Goal: Task Accomplishment & Management: Use online tool/utility

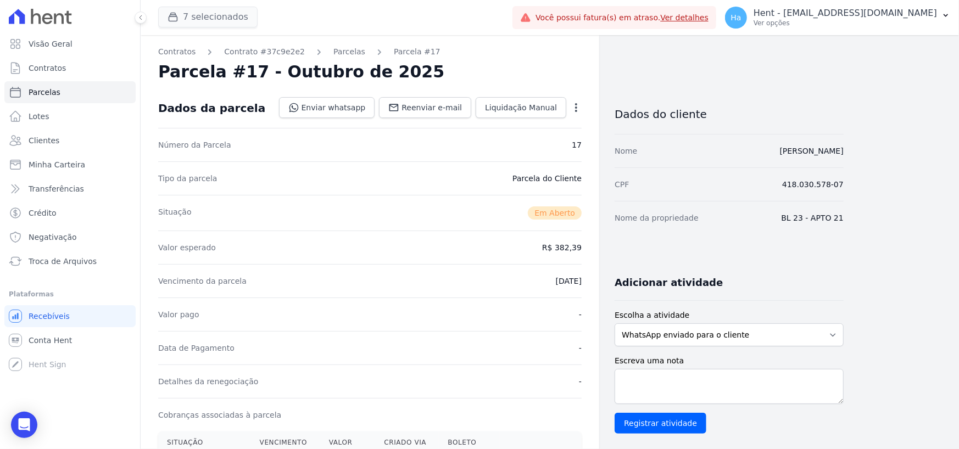
click at [209, 15] on button "7 selecionados" at bounding box center [207, 17] width 99 height 21
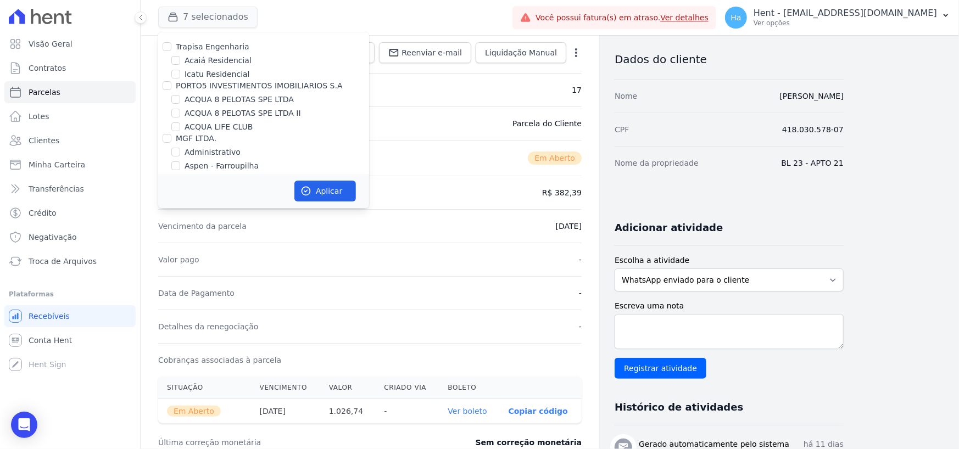
scroll to position [8638, 0]
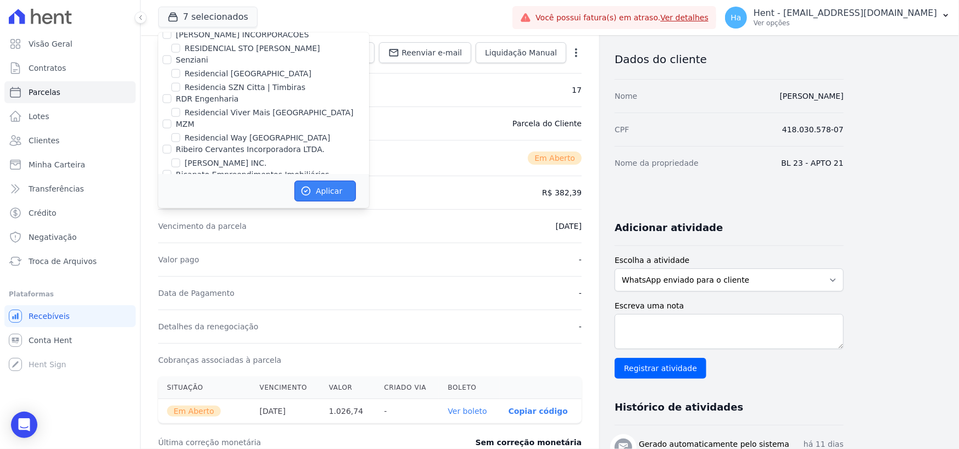
click at [318, 191] on button "Aplicar" at bounding box center [326, 191] width 62 height 21
click at [868, 19] on p "Ver opções" at bounding box center [846, 23] width 184 height 9
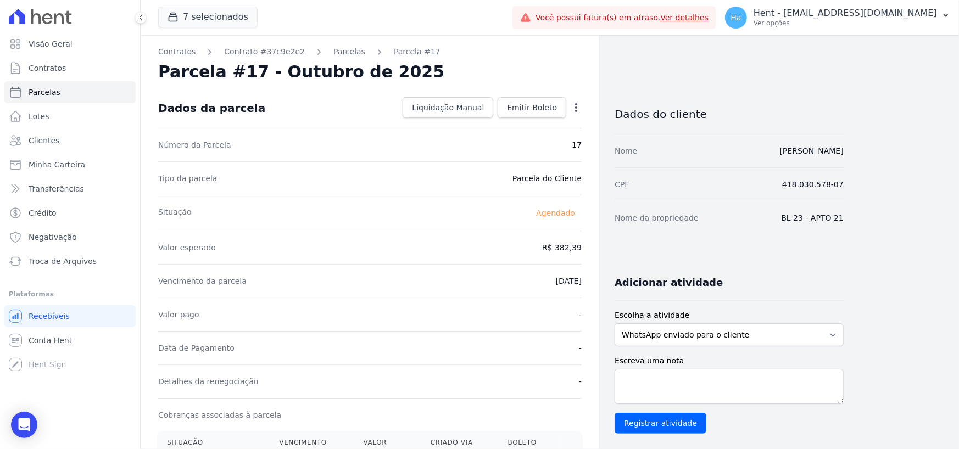
click at [869, 98] on div "Contratos Contrato #37c9e2e2 Parcelas Parcela #17 Parcela #17 - Outubro de 2025…" at bounding box center [541, 389] width 801 height 709
drag, startPoint x: 864, startPoint y: 1, endPoint x: 919, endPoint y: 18, distance: 57.5
click at [919, 18] on p "Hent - [EMAIL_ADDRESS][DOMAIN_NAME]" at bounding box center [846, 13] width 184 height 11
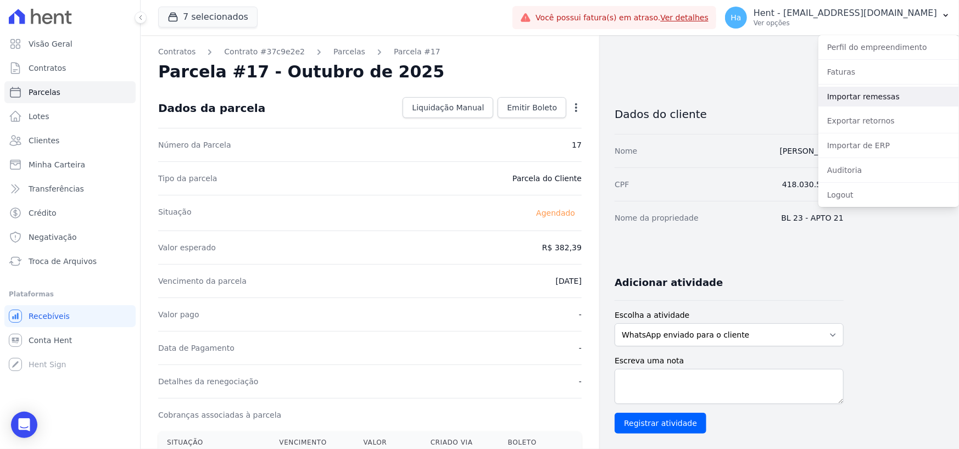
click at [868, 97] on link "Importar remessas" at bounding box center [889, 97] width 141 height 20
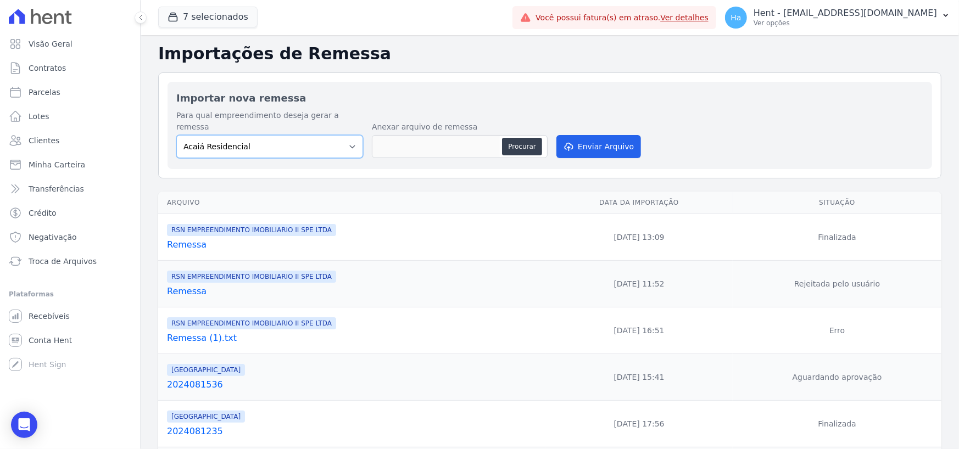
click at [342, 135] on select "Acaiá Residencial ACQUA 8 PELOTAS SPE LTDA II Administrativo AGILE ELOI MENDES …" at bounding box center [269, 146] width 187 height 23
select select "0f4a268f-6102-4273-a44d-2b63cf97ed53"
click at [176, 135] on select "Acaiá Residencial ACQUA 8 PELOTAS SPE LTDA II Administrativo AGILE ELOI MENDES …" at bounding box center [269, 146] width 187 height 23
click at [518, 138] on button "Procurar" at bounding box center [522, 147] width 40 height 18
type input "Remessa.AnaLaura.txt"
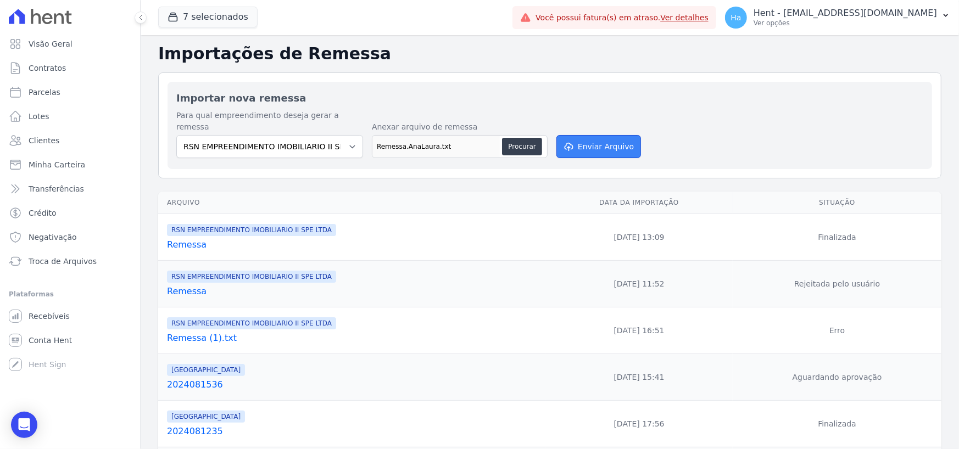
click at [614, 135] on button "Enviar Arquivo" at bounding box center [599, 146] width 85 height 23
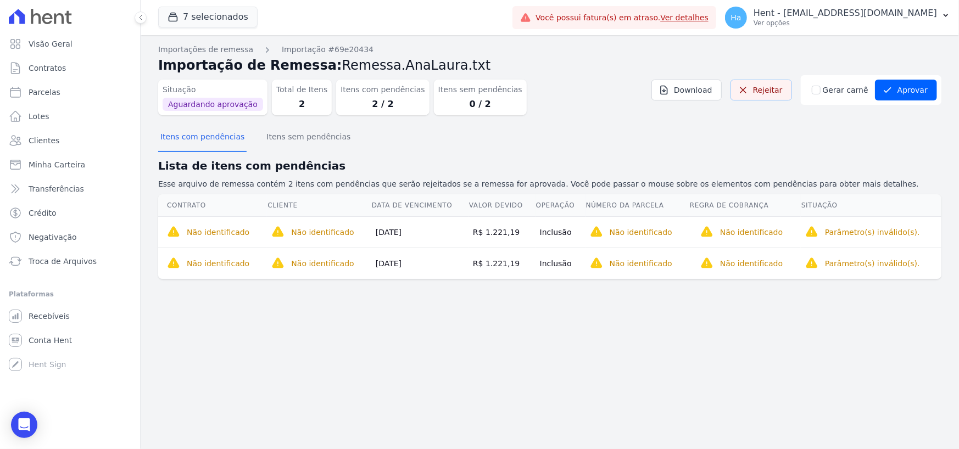
drag, startPoint x: 766, startPoint y: 88, endPoint x: 514, endPoint y: 49, distance: 254.8
click at [766, 88] on link "Rejeitar" at bounding box center [762, 90] width 62 height 21
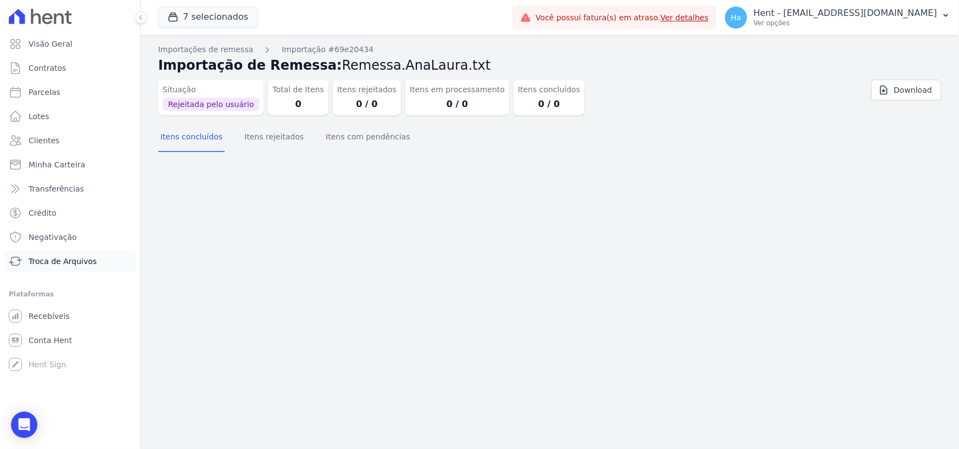
click at [74, 263] on span "Troca de Arquivos" at bounding box center [63, 261] width 68 height 11
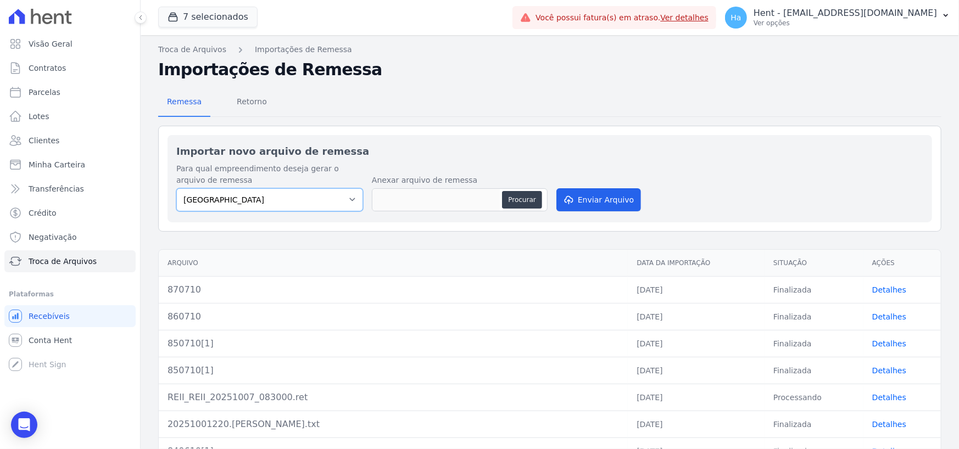
click at [349, 204] on select "Estação Nogueira RESIDENCIAL RESERVA DO PARQUE EMPREENDIMENTO IMOBILIARIO LTDA …" at bounding box center [269, 199] width 187 height 23
select select "0f4a268f-6102-4273-a44d-2b63cf97ed53"
click at [176, 188] on select "Estação Nogueira RESIDENCIAL RESERVA DO PARQUE EMPREENDIMENTO IMOBILIARIO LTDA …" at bounding box center [269, 199] width 187 height 23
click at [513, 197] on button "Procurar" at bounding box center [522, 200] width 40 height 18
type input "Remessa.AnaLaura.txt"
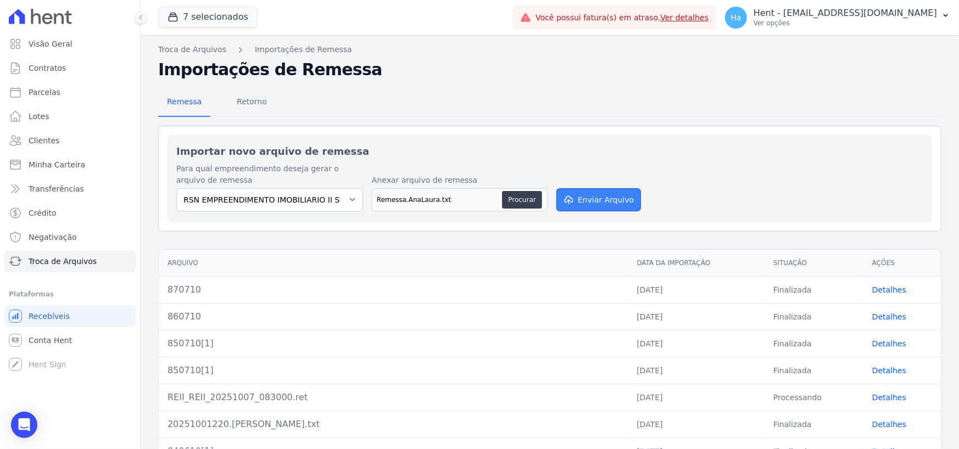
click at [604, 197] on button "Enviar Arquivo" at bounding box center [599, 199] width 85 height 23
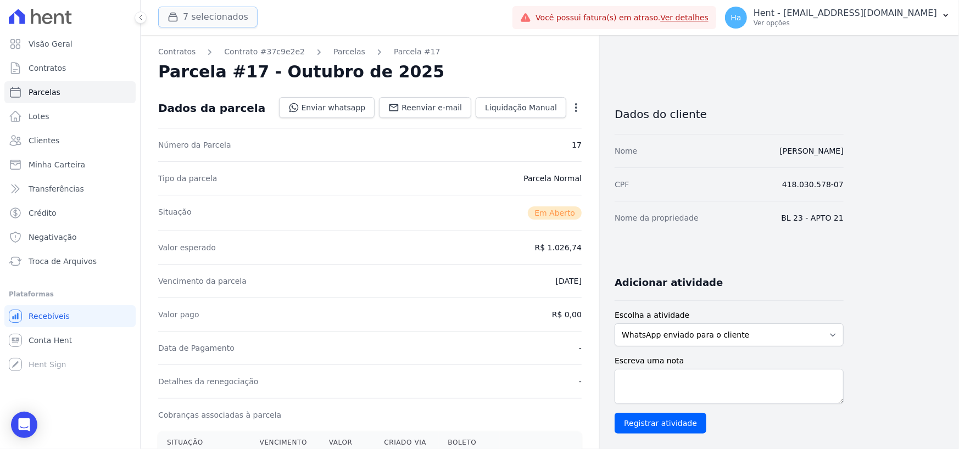
click at [207, 10] on button "7 selecionados" at bounding box center [207, 17] width 99 height 21
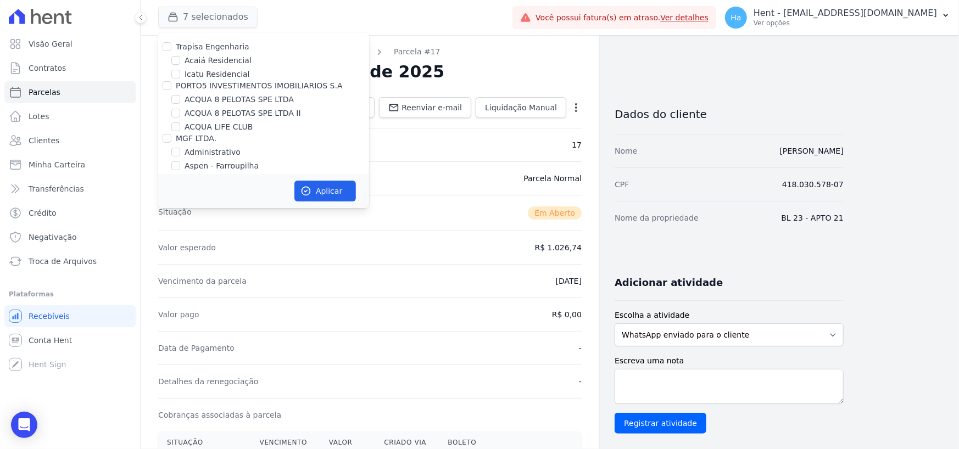
scroll to position [8638, 0]
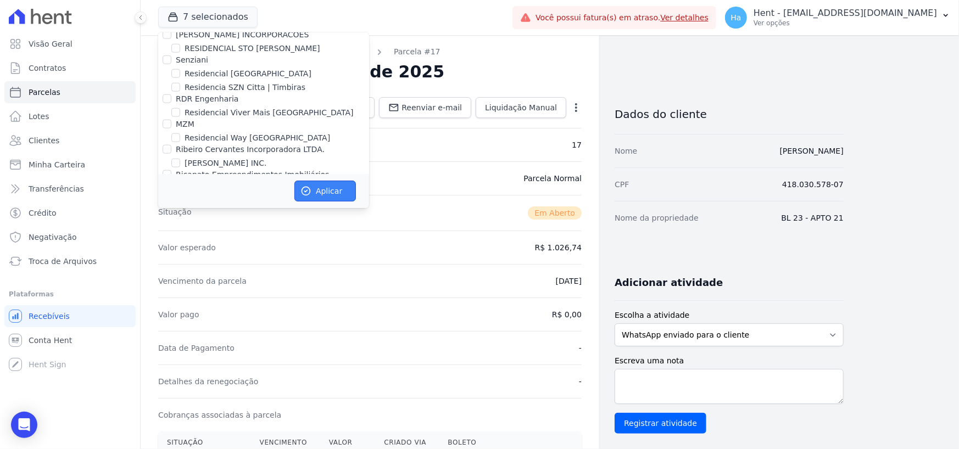
click at [330, 193] on button "Aplicar" at bounding box center [326, 191] width 62 height 21
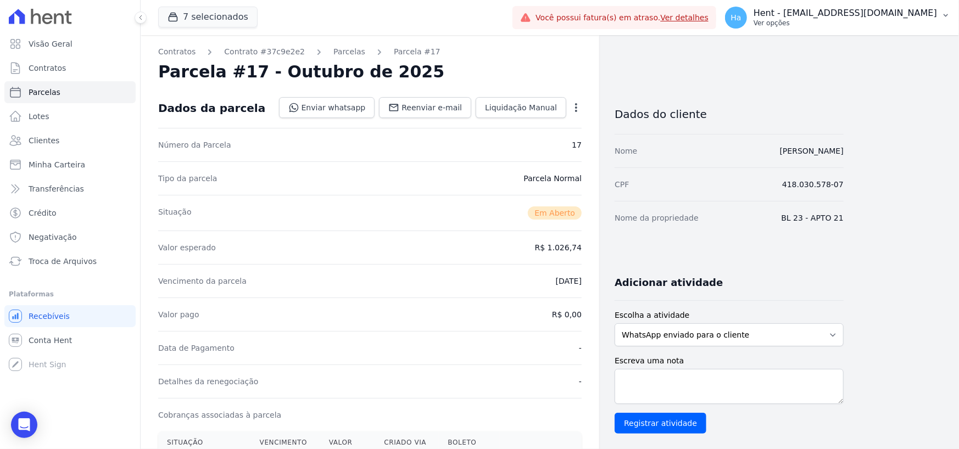
click at [841, 16] on p "Hent - [EMAIL_ADDRESS][DOMAIN_NAME]" at bounding box center [846, 13] width 184 height 11
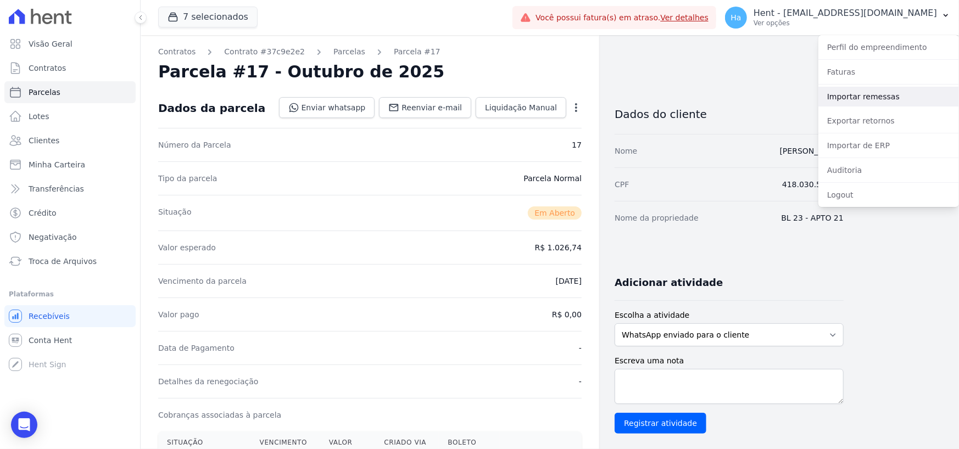
click at [861, 96] on link "Importar remessas" at bounding box center [889, 97] width 141 height 20
click at [860, 94] on link "Importar remessas" at bounding box center [889, 97] width 141 height 20
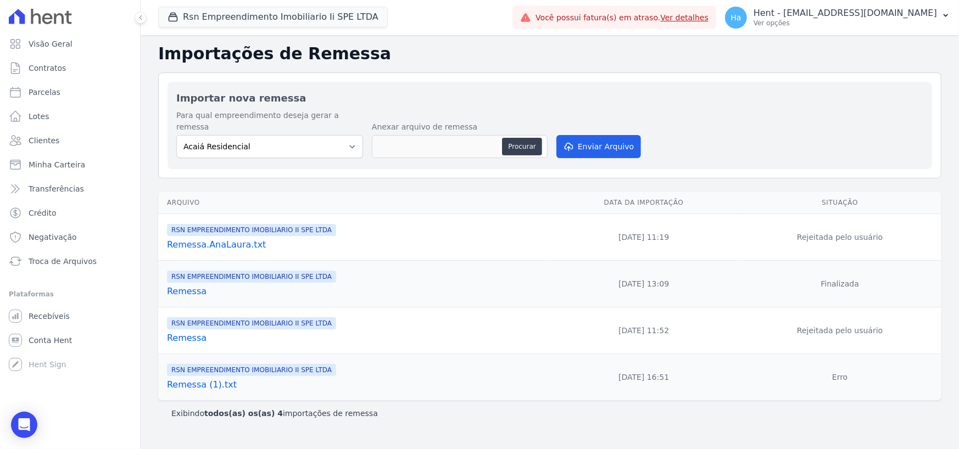
click at [193, 285] on link "Remessa" at bounding box center [356, 291] width 378 height 13
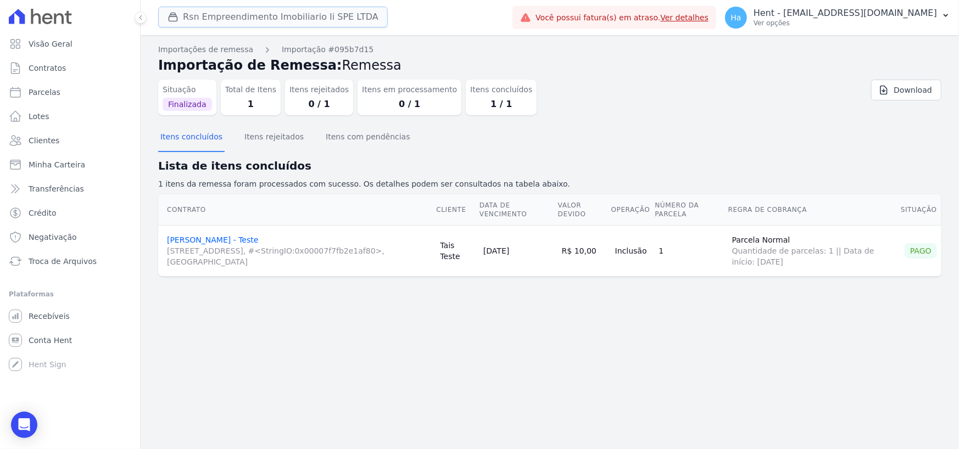
click at [280, 14] on button "Rsn Empreendimento Imobiliario Ii SPE LTDA" at bounding box center [273, 17] width 230 height 21
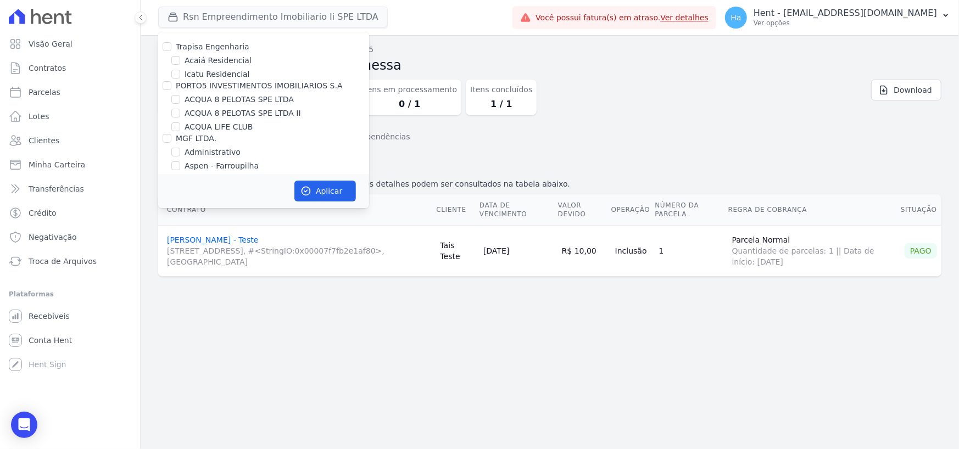
scroll to position [4493, 0]
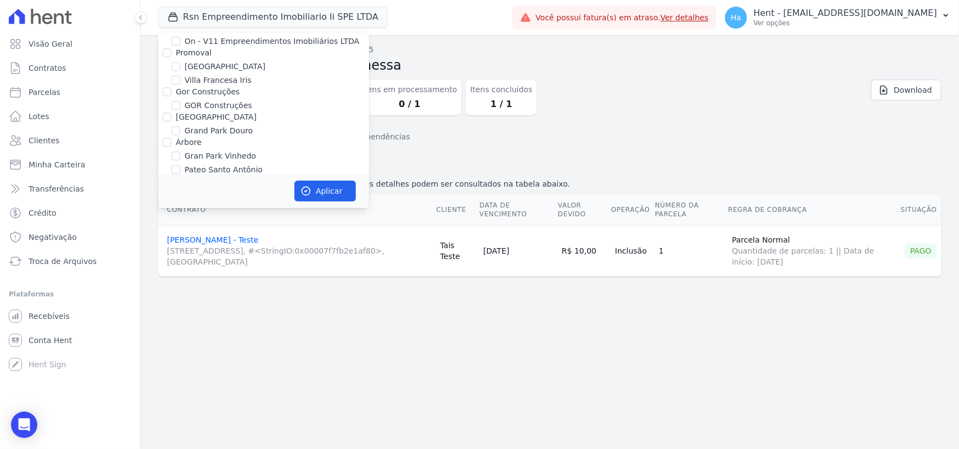
click at [175, 179] on input "RESIDENCIAL ABSOLUTO EMPREENDIMENTO IMOBILIARIO SPE LTDA" at bounding box center [175, 183] width 9 height 9
checkbox input "true"
click at [330, 180] on div "Aplicar" at bounding box center [263, 191] width 211 height 34
click at [329, 187] on button "Aplicar" at bounding box center [326, 191] width 62 height 21
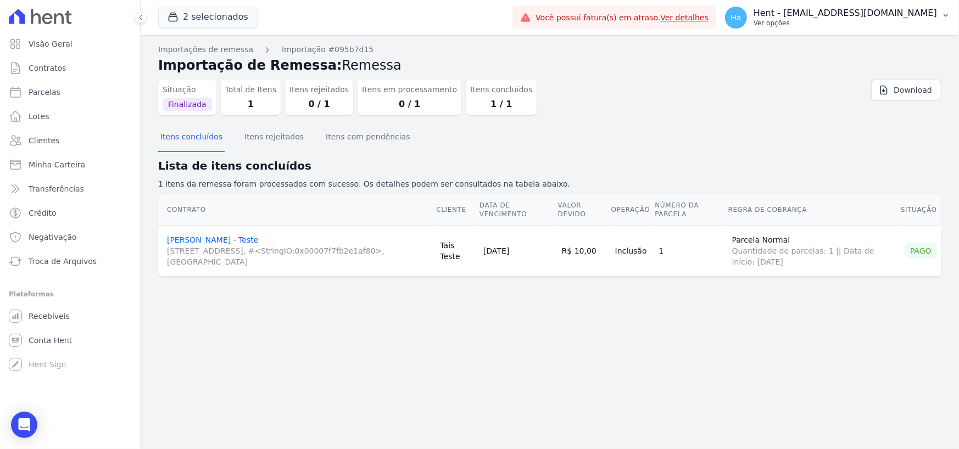
click at [870, 29] on button "Ha Hent - adriane.brito@hent.com.br Ver opções" at bounding box center [838, 17] width 243 height 31
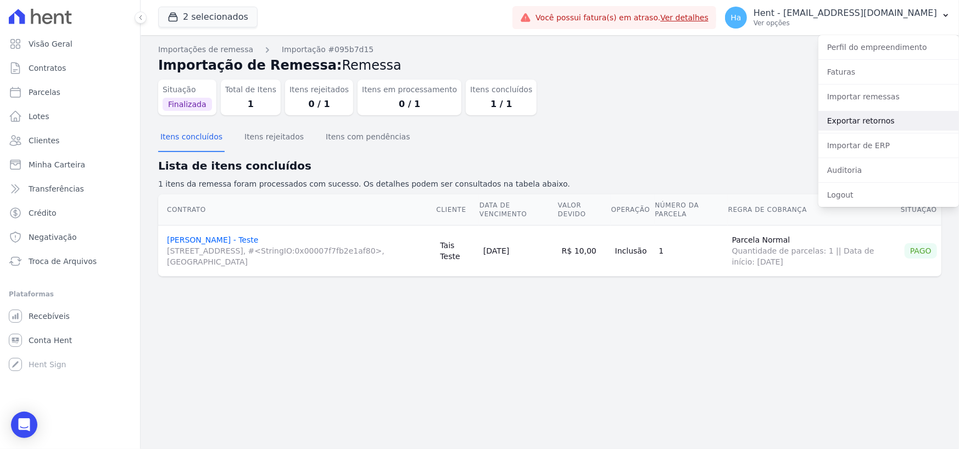
click at [852, 116] on link "Exportar retornos" at bounding box center [889, 121] width 141 height 20
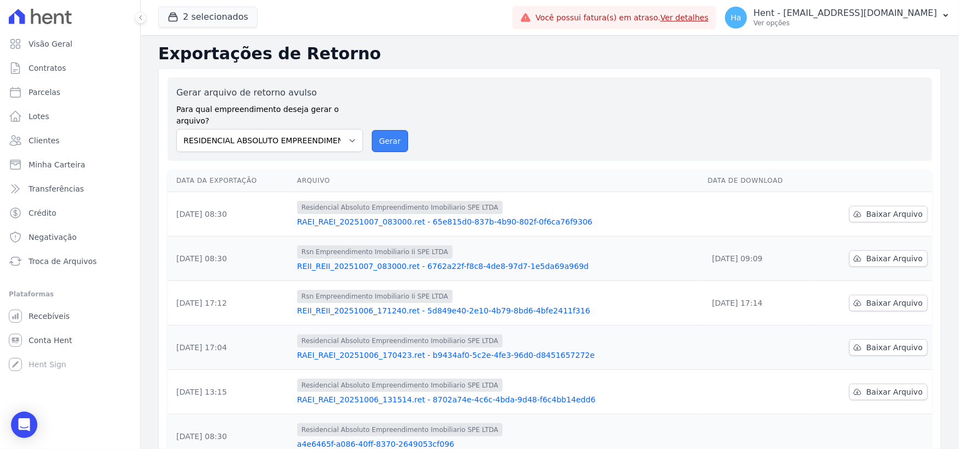
click at [394, 130] on button "Gerar" at bounding box center [390, 141] width 36 height 22
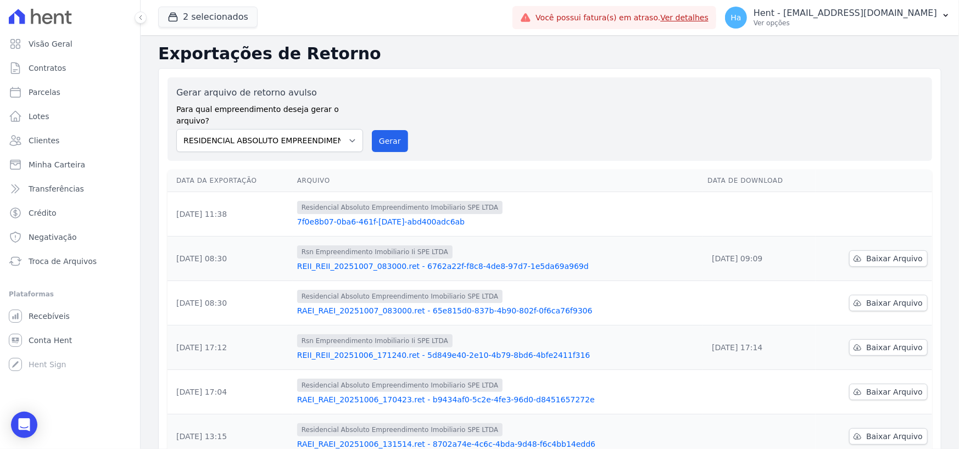
click at [393, 216] on link "7f0e8b07-0ba6-461f-ac24-abd400adc6ab" at bounding box center [498, 221] width 402 height 11
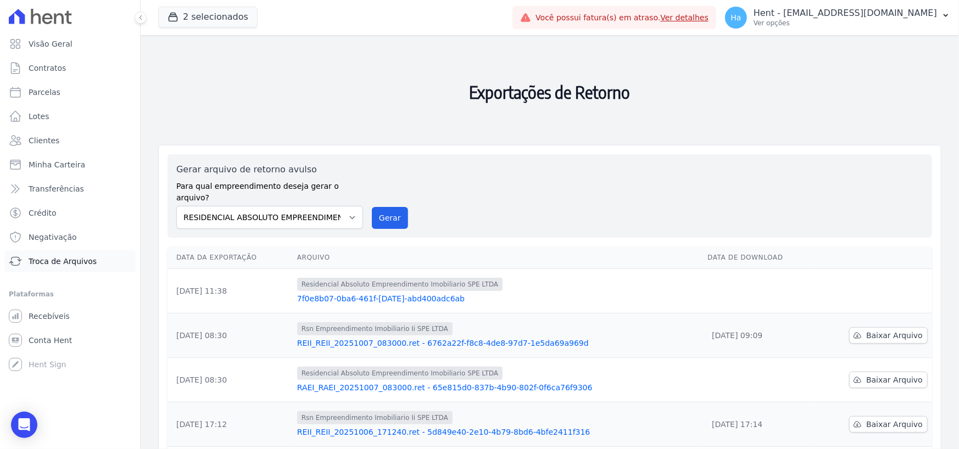
click at [68, 258] on span "Troca de Arquivos" at bounding box center [63, 261] width 68 height 11
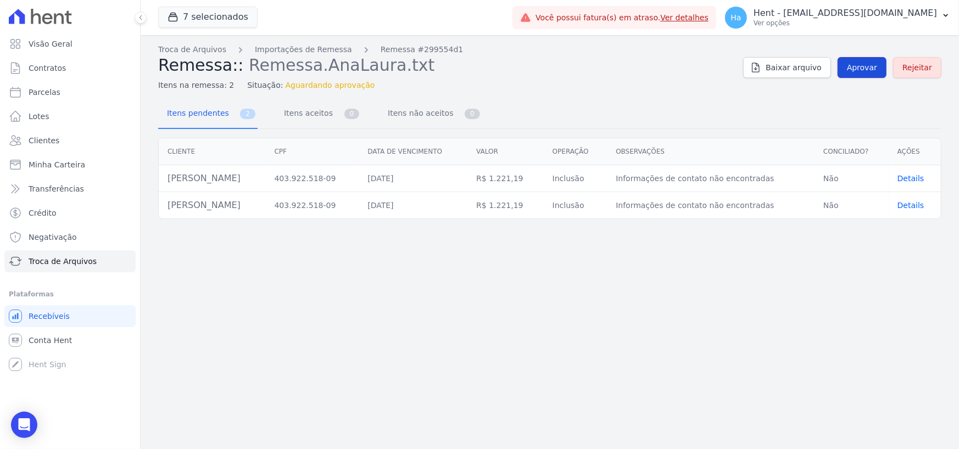
click at [863, 63] on span "Aprovar" at bounding box center [862, 67] width 30 height 11
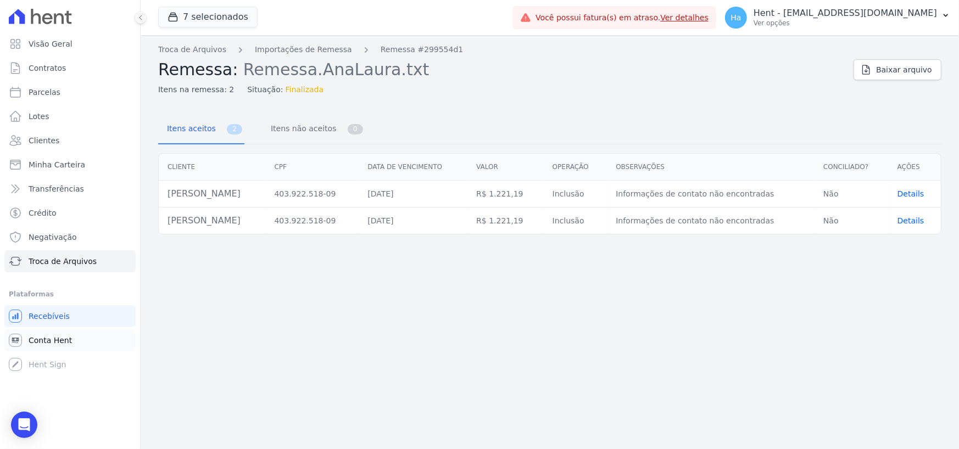
click at [59, 343] on span "Conta Hent" at bounding box center [50, 340] width 43 height 11
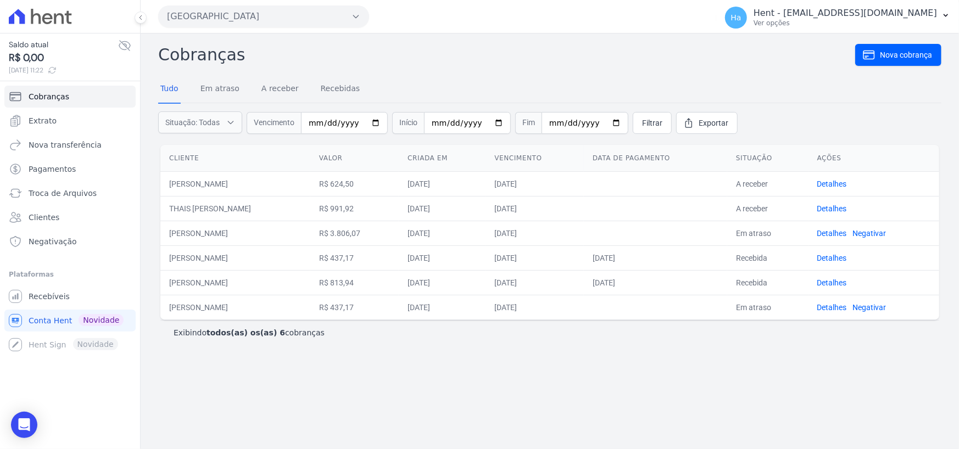
click at [352, 10] on button "Parque Das Flores" at bounding box center [263, 16] width 211 height 22
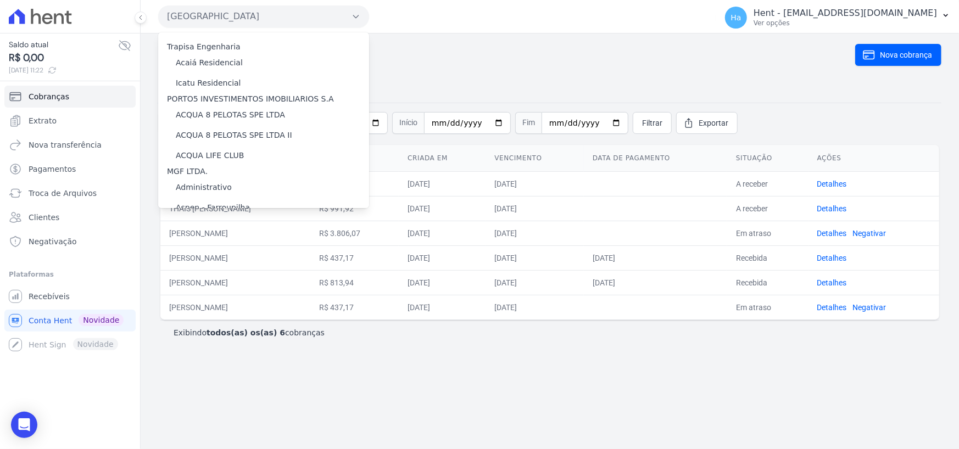
scroll to position [11517, 0]
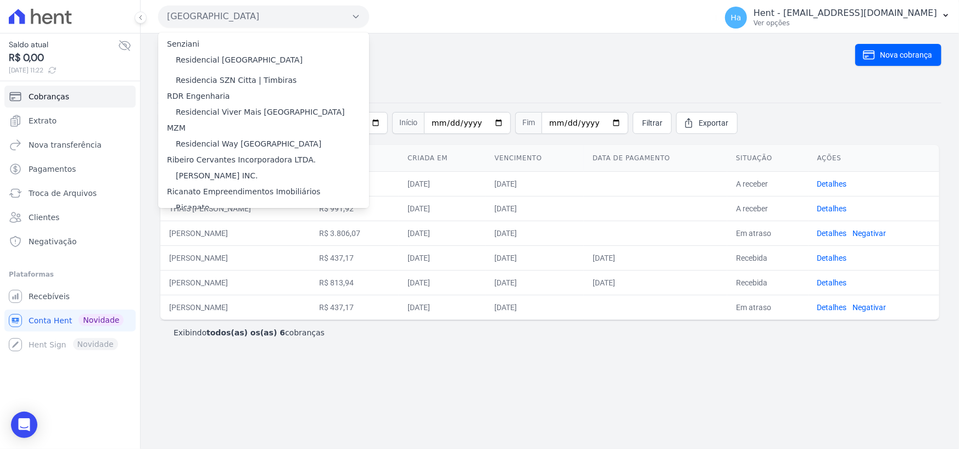
click at [234, 298] on label "RSN EMPREENDIMENTO IMOBILIARIO II SPE LTDA" at bounding box center [269, 304] width 187 height 12
click at [0, 0] on input "RSN EMPREENDIMENTO IMOBILIARIO II SPE LTDA" at bounding box center [0, 0] width 0 height 0
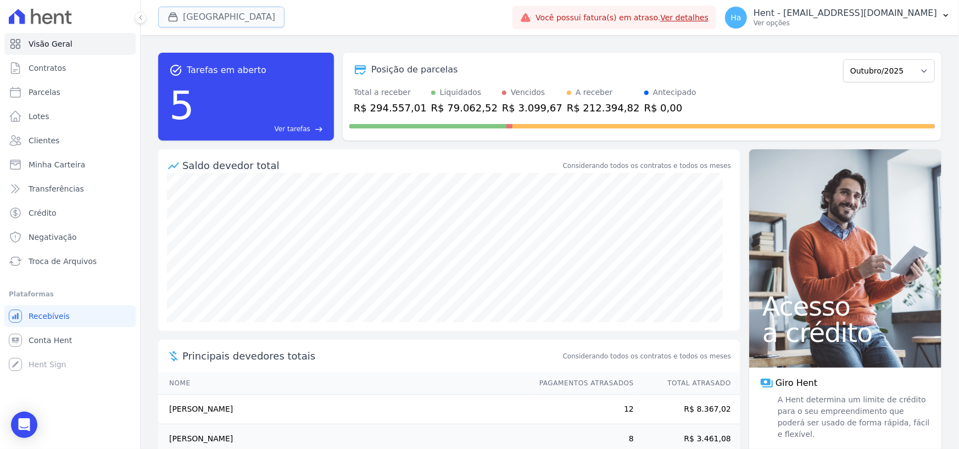
click at [225, 18] on button "Parque Das Flores" at bounding box center [221, 17] width 126 height 21
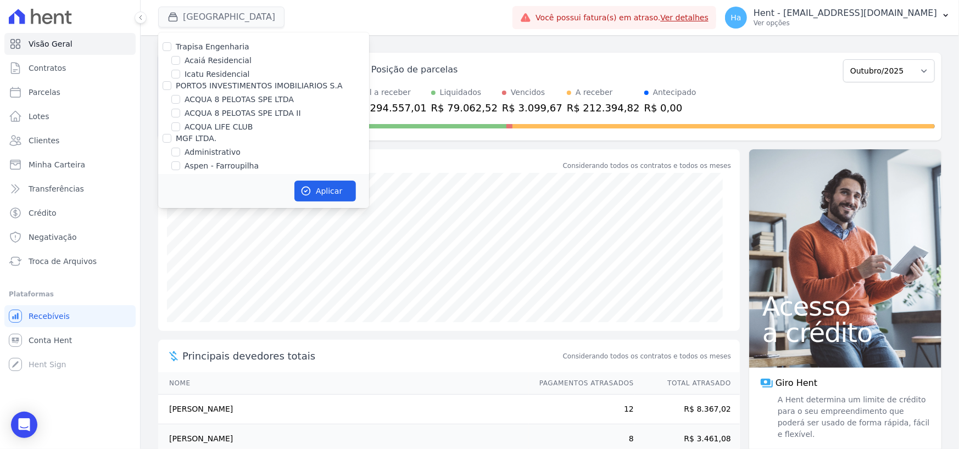
scroll to position [8638, 0]
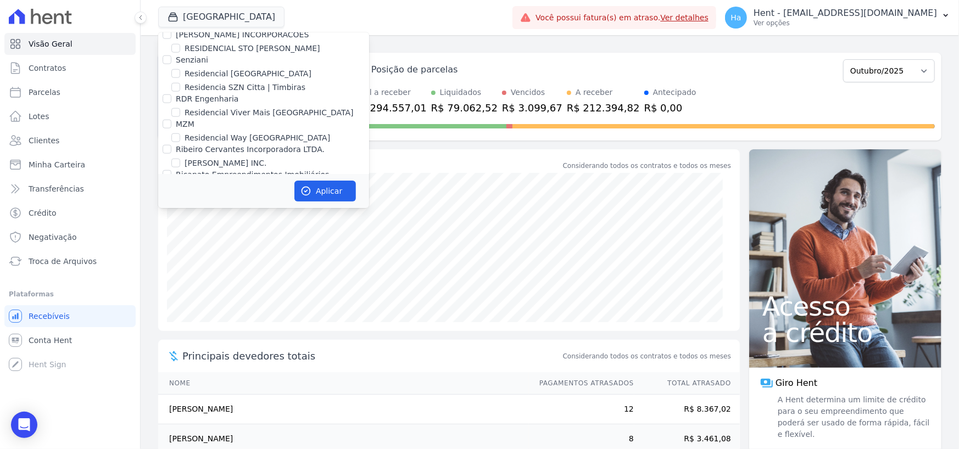
click at [169, 246] on input "OLIVEIRA INCORPORACOES E CONSTRUCOES LTDA" at bounding box center [167, 250] width 9 height 9
checkbox input "true"
click at [323, 188] on button "Aplicar" at bounding box center [326, 191] width 62 height 21
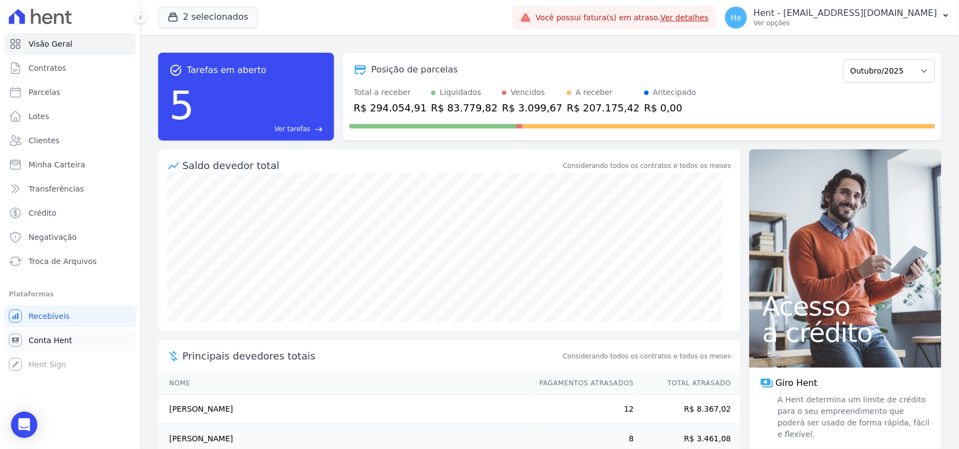
click at [60, 345] on span "Conta Hent" at bounding box center [50, 340] width 43 height 11
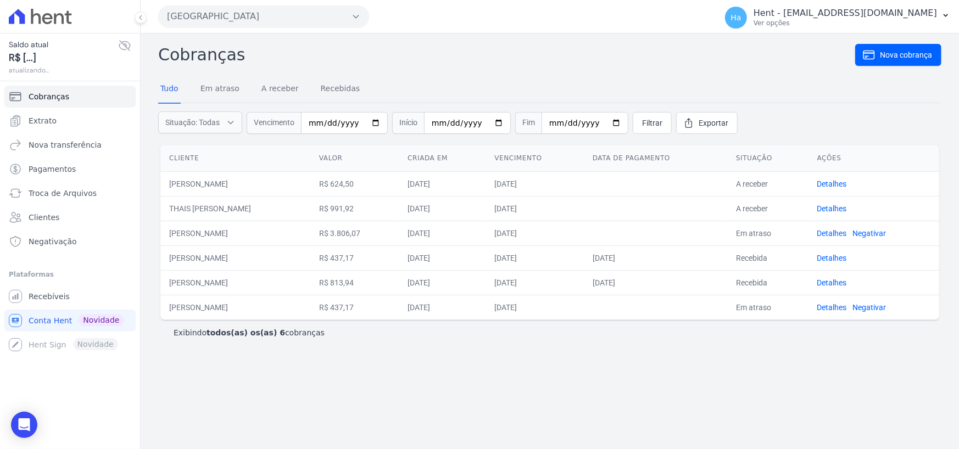
click at [357, 15] on icon "button" at bounding box center [356, 16] width 9 height 9
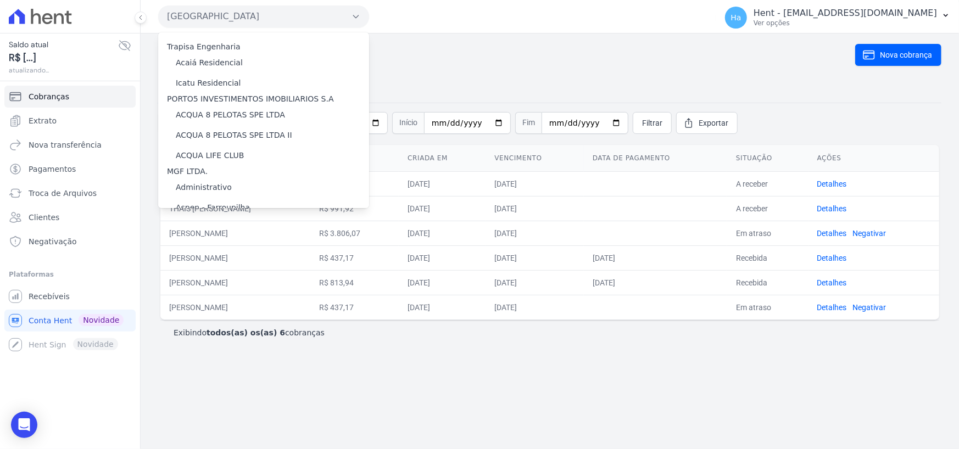
click at [158, 5] on button "Parque Das Flores" at bounding box center [263, 16] width 211 height 22
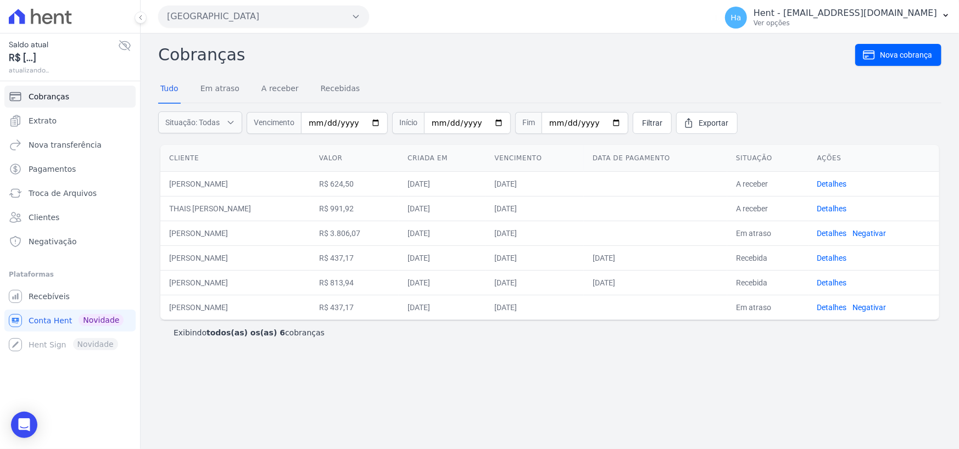
click at [357, 15] on icon "button" at bounding box center [356, 16] width 9 height 9
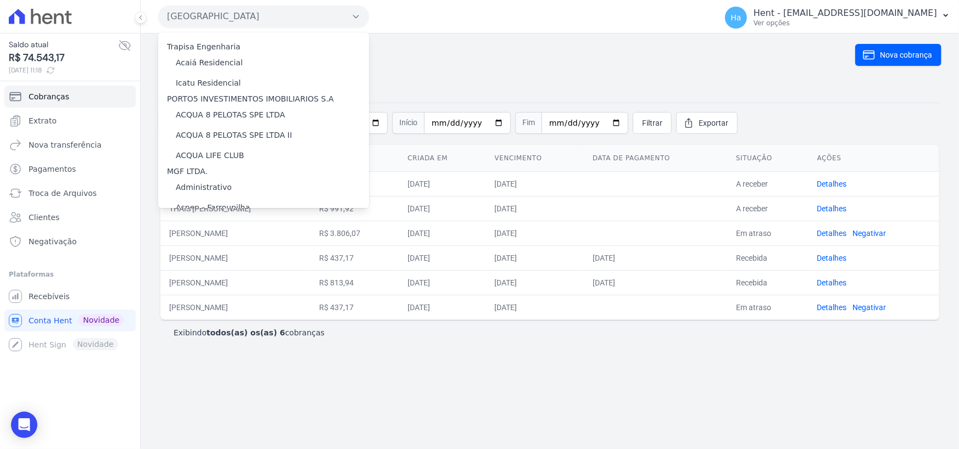
scroll to position [11517, 0]
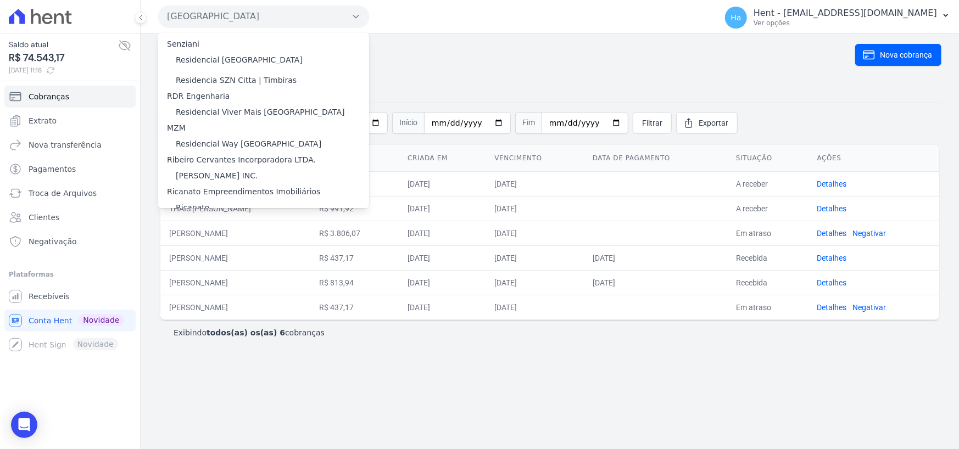
click at [226, 298] on label "RSN EMPREENDIMENTO IMOBILIARIO II SPE LTDA" at bounding box center [269, 304] width 187 height 12
click at [0, 0] on input "RSN EMPREENDIMENTO IMOBILIARIO II SPE LTDA" at bounding box center [0, 0] width 0 height 0
click at [206, 298] on label "RSN EMPREENDIMENTO IMOBILIARIO II SPE LTDA" at bounding box center [269, 304] width 187 height 12
click at [0, 0] on input "RSN EMPREENDIMENTO IMOBILIARIO II SPE LTDA" at bounding box center [0, 0] width 0 height 0
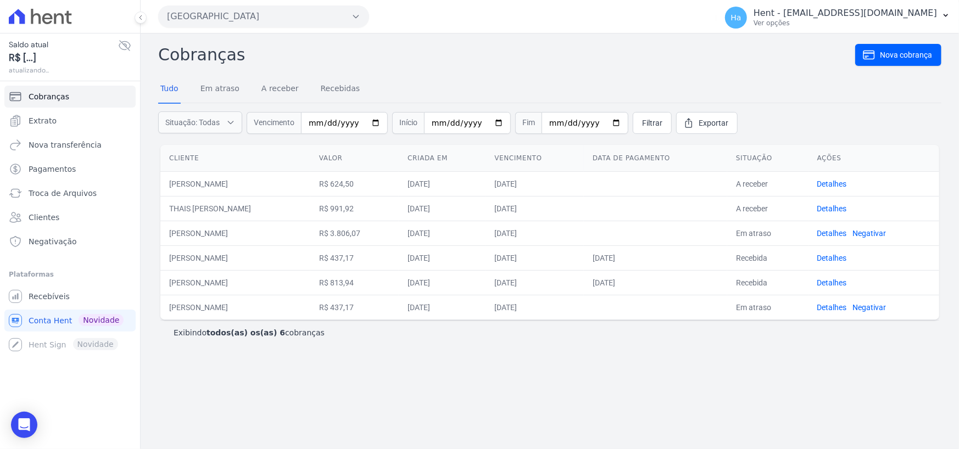
click at [338, 15] on button "Parque Das Flores" at bounding box center [263, 16] width 211 height 22
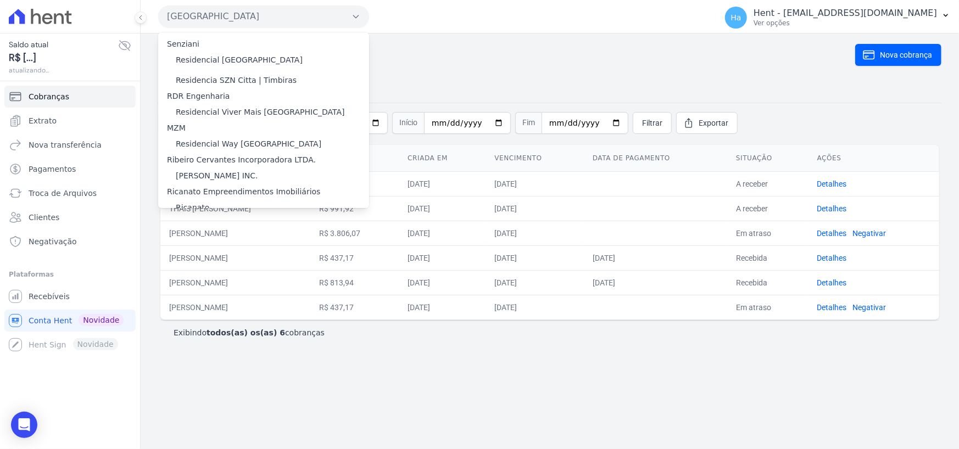
click at [228, 298] on label "RSN EMPREENDIMENTO IMOBILIARIO II SPE LTDA" at bounding box center [269, 304] width 187 height 12
click at [0, 0] on input "RSN EMPREENDIMENTO IMOBILIARIO II SPE LTDA" at bounding box center [0, 0] width 0 height 0
click at [228, 298] on label "RSN EMPREENDIMENTO IMOBILIARIO II SPE LTDA" at bounding box center [269, 304] width 187 height 12
click at [0, 0] on input "RSN EMPREENDIMENTO IMOBILIARIO II SPE LTDA" at bounding box center [0, 0] width 0 height 0
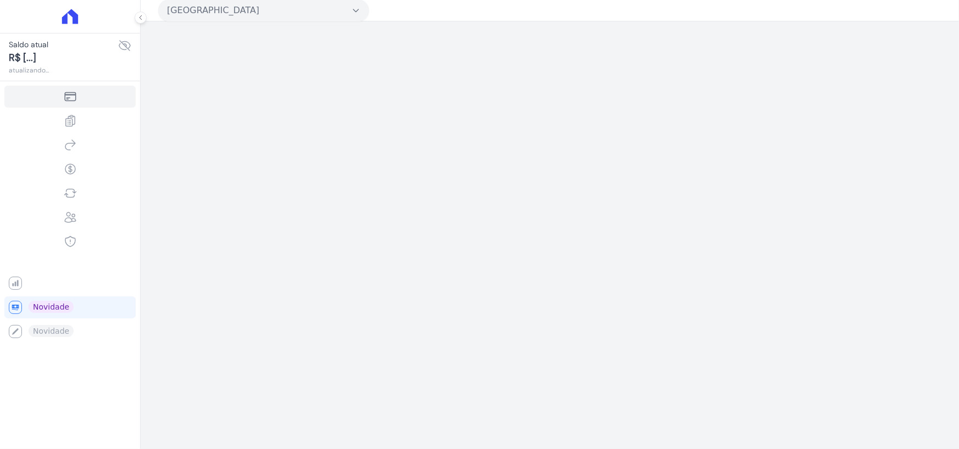
click at [340, 22] on div "[GEOGRAPHIC_DATA] Trapisa Engenharia Acaiá Residencial Icatu Residencial PORTO5…" at bounding box center [550, 224] width 819 height 449
click at [347, 15] on button "Parque Das Flores" at bounding box center [263, 10] width 211 height 22
drag, startPoint x: 346, startPoint y: 13, endPoint x: 357, endPoint y: 12, distance: 11.0
click at [350, 13] on button "Parque Das Flores" at bounding box center [263, 10] width 211 height 22
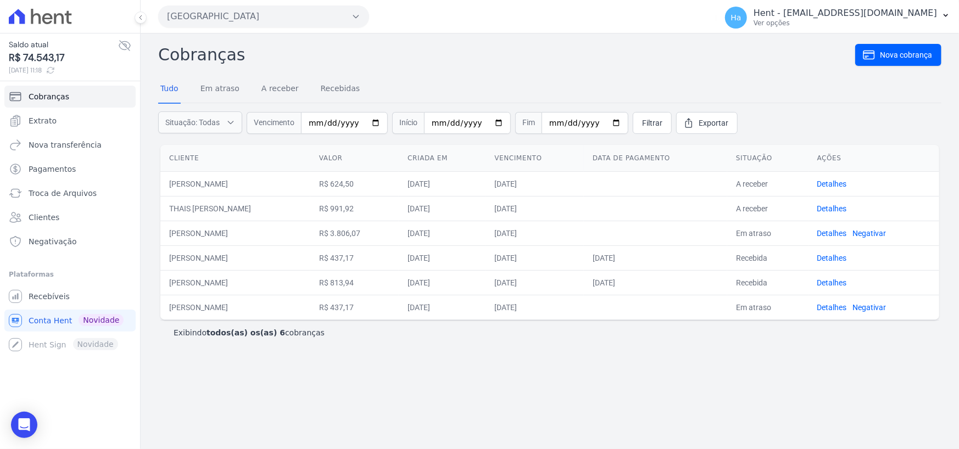
click at [354, 18] on icon "button" at bounding box center [356, 16] width 9 height 9
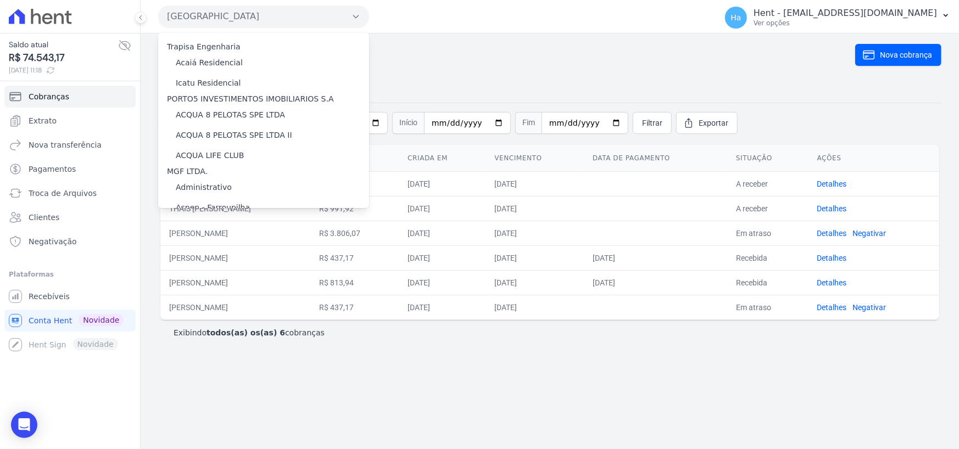
scroll to position [11517, 0]
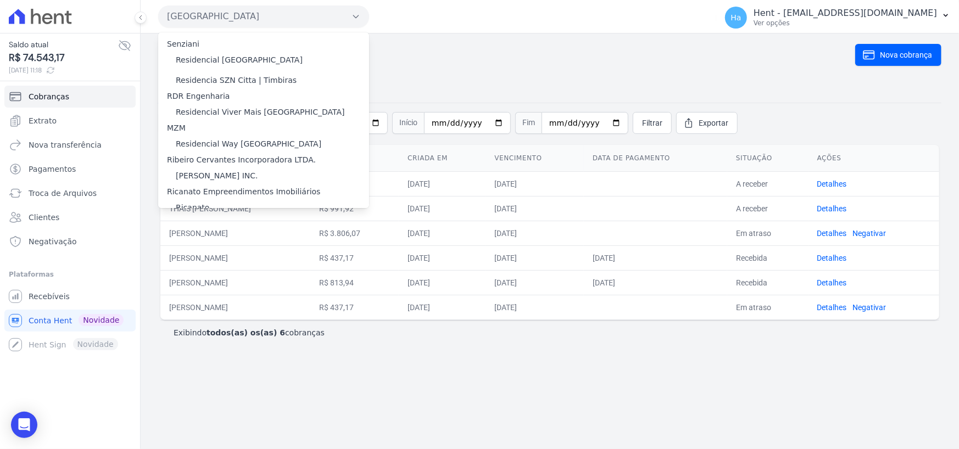
click at [206, 298] on label "RSN EMPREENDIMENTO IMOBILIARIO II SPE LTDA" at bounding box center [269, 304] width 187 height 12
click at [0, 0] on input "RSN EMPREENDIMENTO IMOBILIARIO II SPE LTDA" at bounding box center [0, 0] width 0 height 0
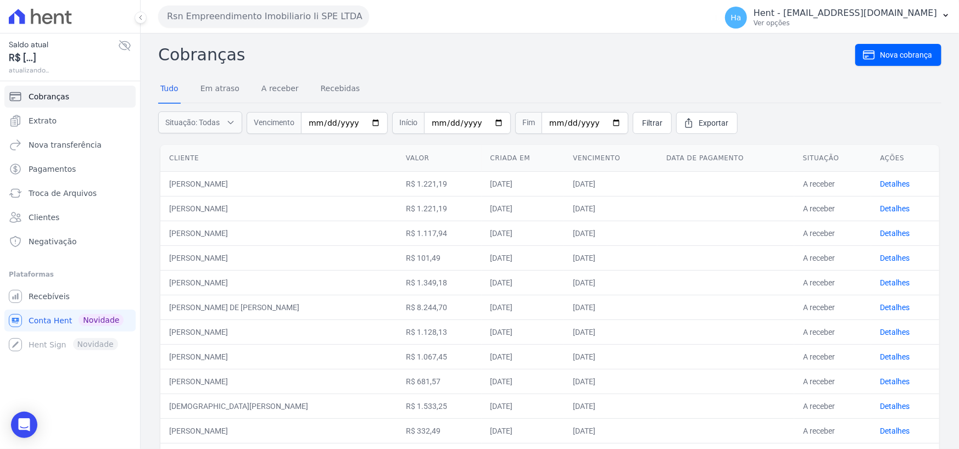
click at [206, 118] on span "Situação: Todas" at bounding box center [192, 122] width 54 height 11
click at [488, 76] on nav "Tudo Em atraso A receber Recebidas" at bounding box center [550, 89] width 784 height 27
click at [885, 180] on link "Detalhes" at bounding box center [895, 184] width 30 height 9
click at [886, 205] on link "Detalhes" at bounding box center [895, 208] width 30 height 9
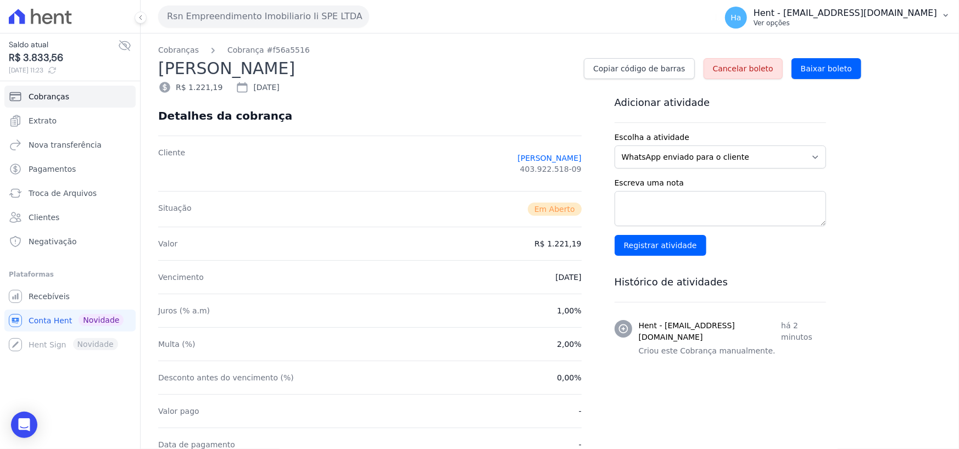
click at [837, 10] on p "Hent - [EMAIL_ADDRESS][DOMAIN_NAME]" at bounding box center [846, 13] width 184 height 11
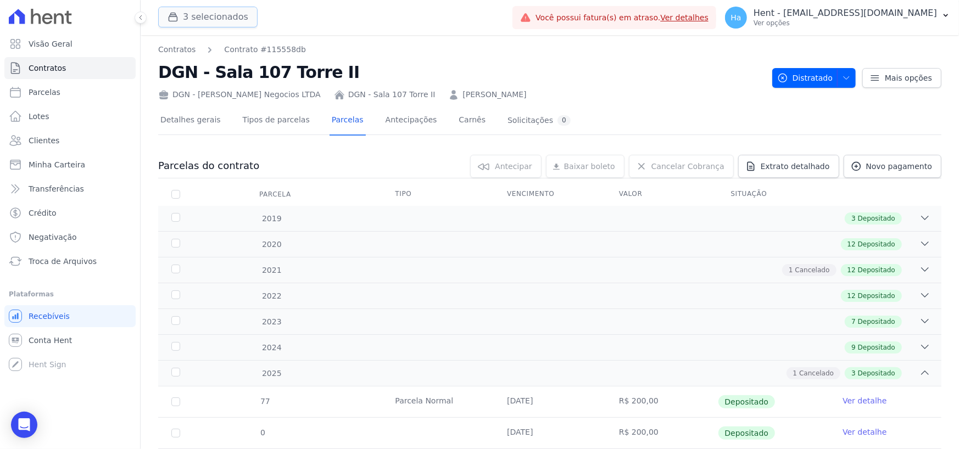
click at [202, 21] on button "3 selecionados" at bounding box center [207, 17] width 99 height 21
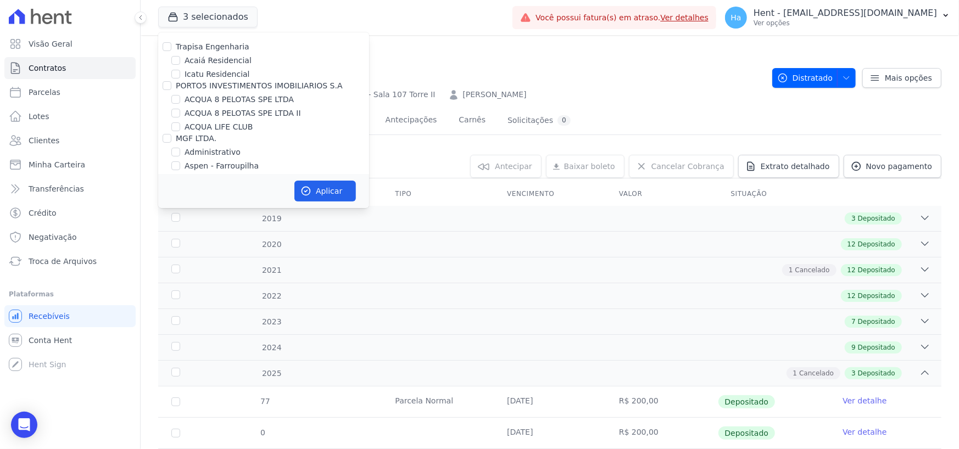
scroll to position [8246, 0]
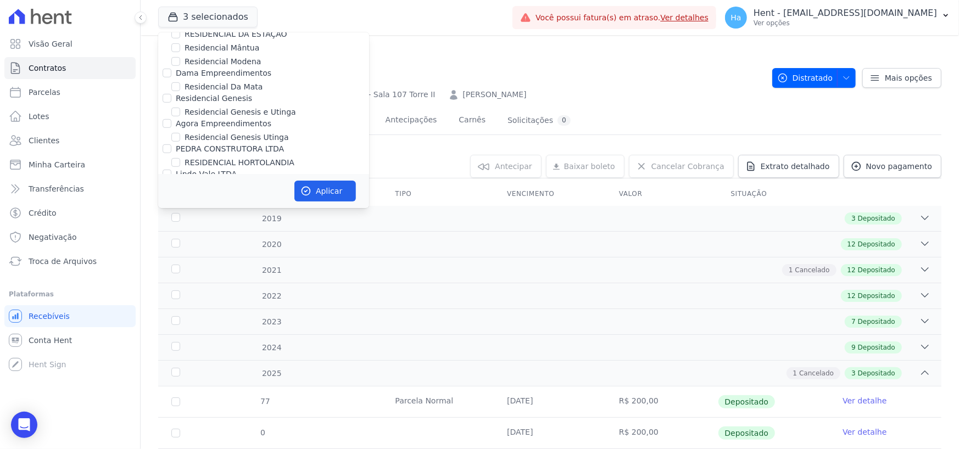
click at [167, 259] on input "[PERSON_NAME]" at bounding box center [167, 263] width 9 height 9
checkbox input "true"
click at [324, 185] on button "Aplicar" at bounding box center [326, 191] width 62 height 21
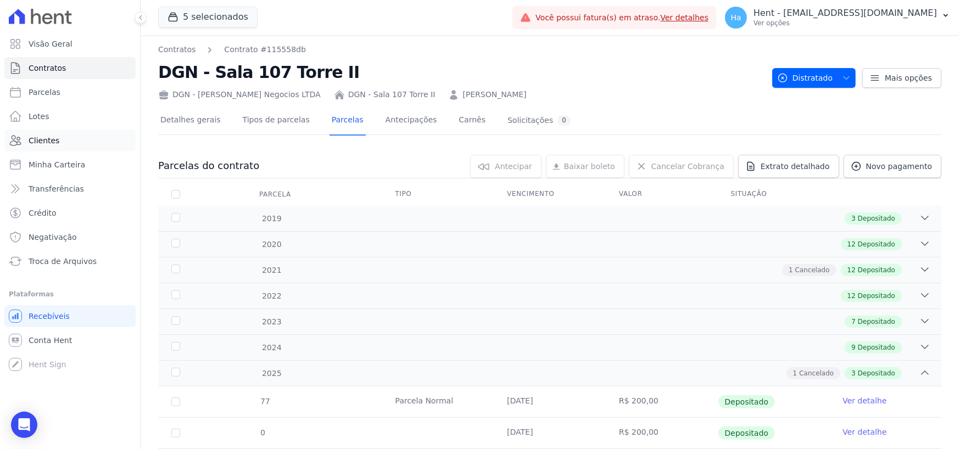
click at [52, 138] on span "Clientes" at bounding box center [44, 140] width 31 height 11
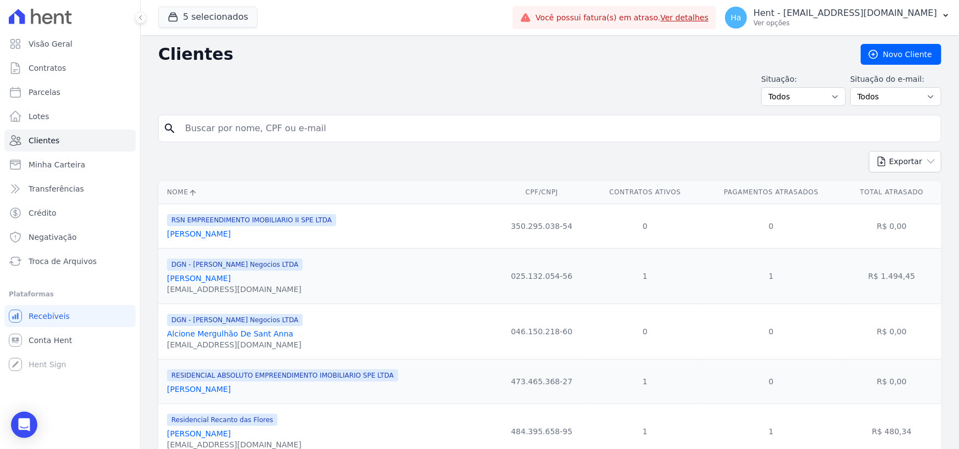
click at [297, 124] on input "search" at bounding box center [558, 129] width 758 height 22
type input "Karina Souza"
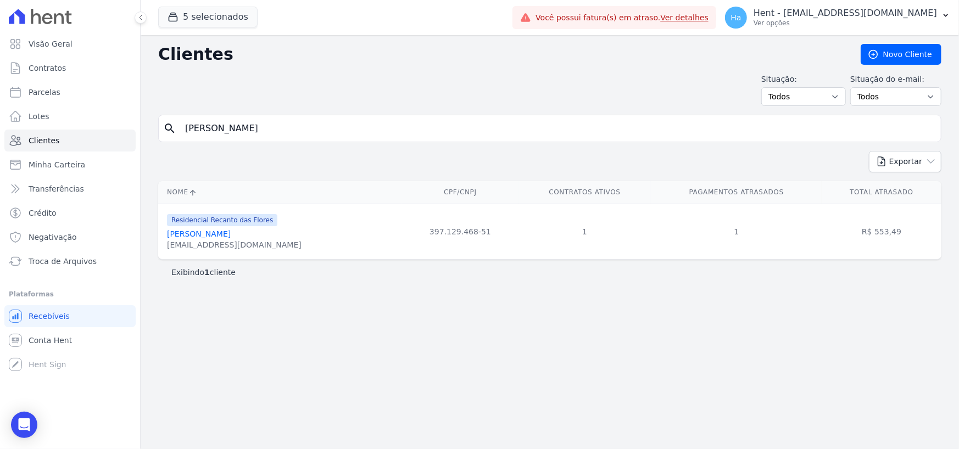
click at [190, 234] on link "Karina Souza Costa" at bounding box center [199, 234] width 64 height 9
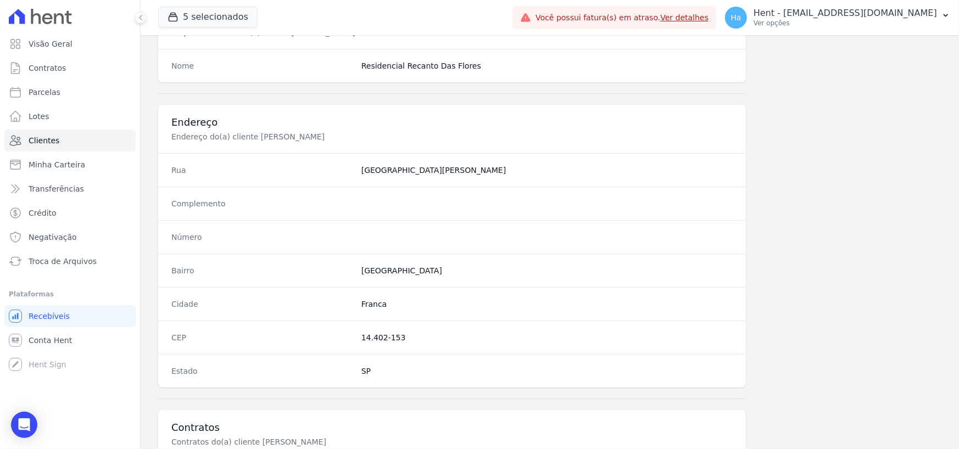
scroll to position [577, 0]
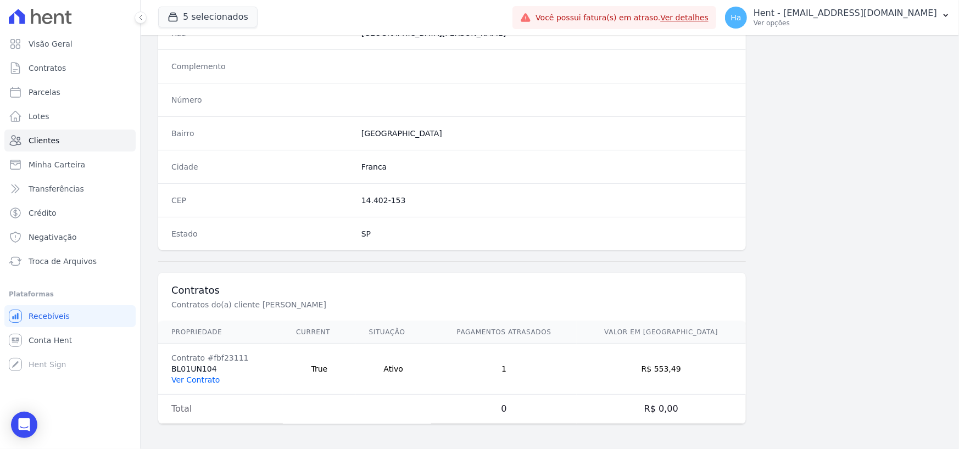
click at [202, 382] on link "Ver Contrato" at bounding box center [195, 380] width 48 height 9
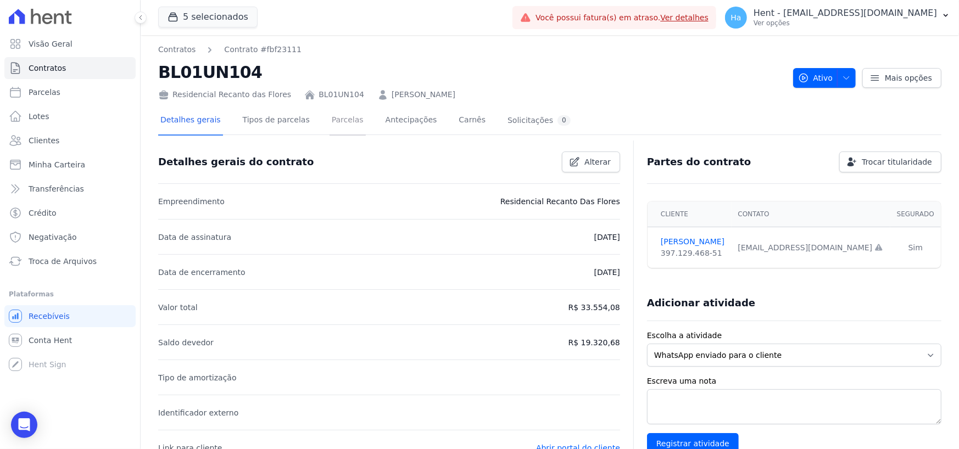
click at [333, 116] on link "Parcelas" at bounding box center [348, 121] width 36 height 29
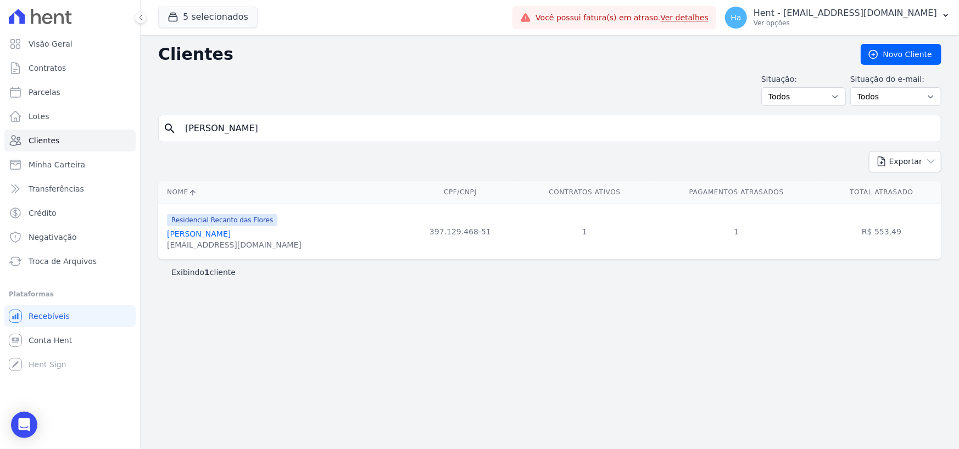
click at [197, 233] on link "Karina Souza Costa" at bounding box center [199, 234] width 64 height 9
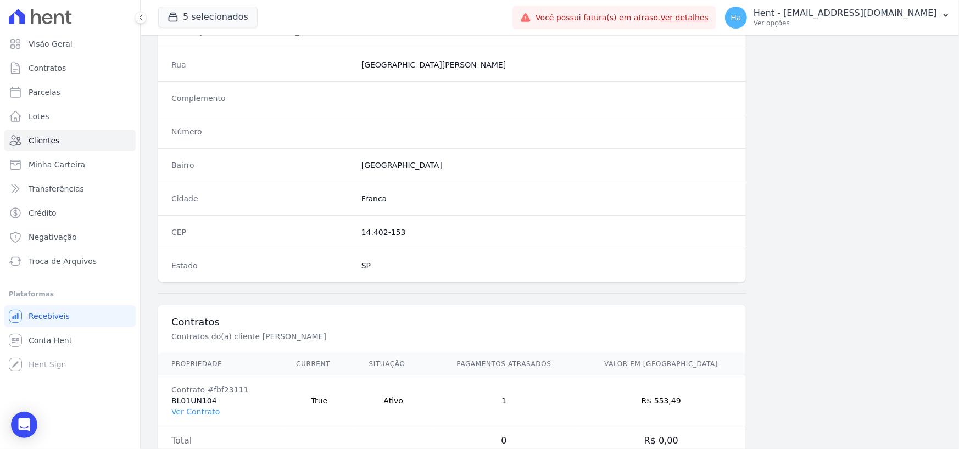
scroll to position [577, 0]
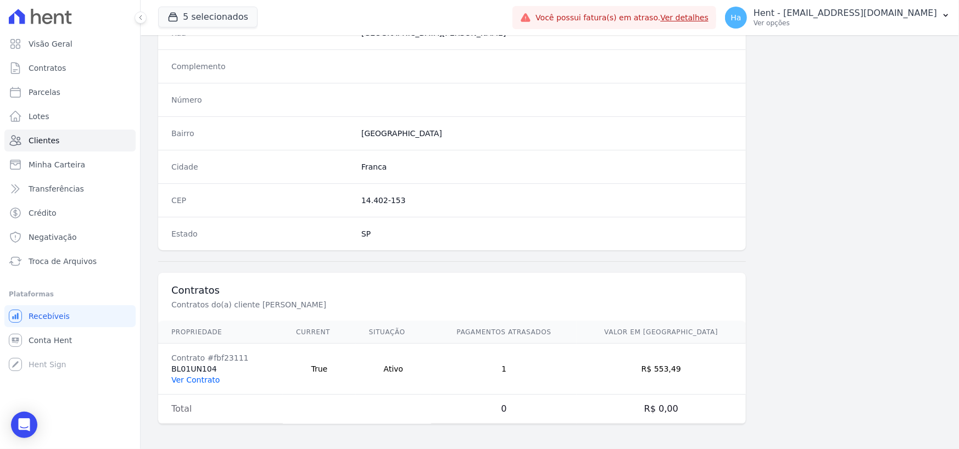
click at [203, 376] on link "Ver Contrato" at bounding box center [195, 380] width 48 height 9
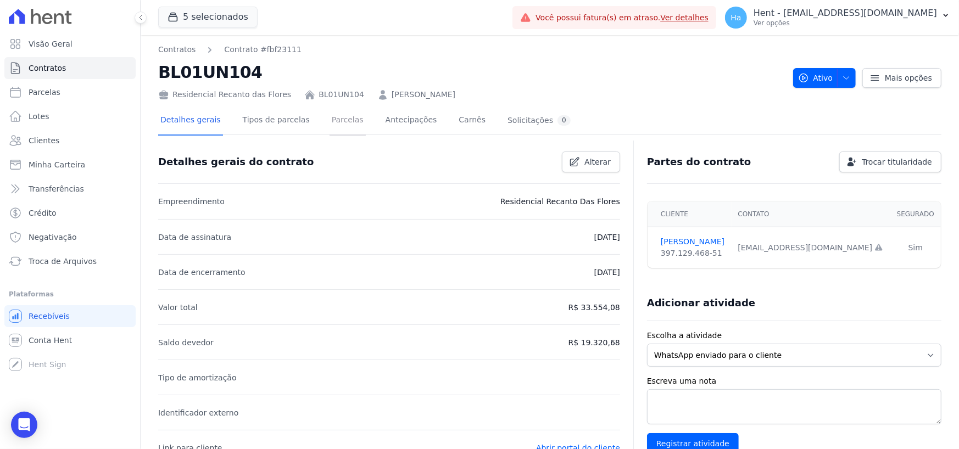
click at [330, 118] on link "Parcelas" at bounding box center [348, 121] width 36 height 29
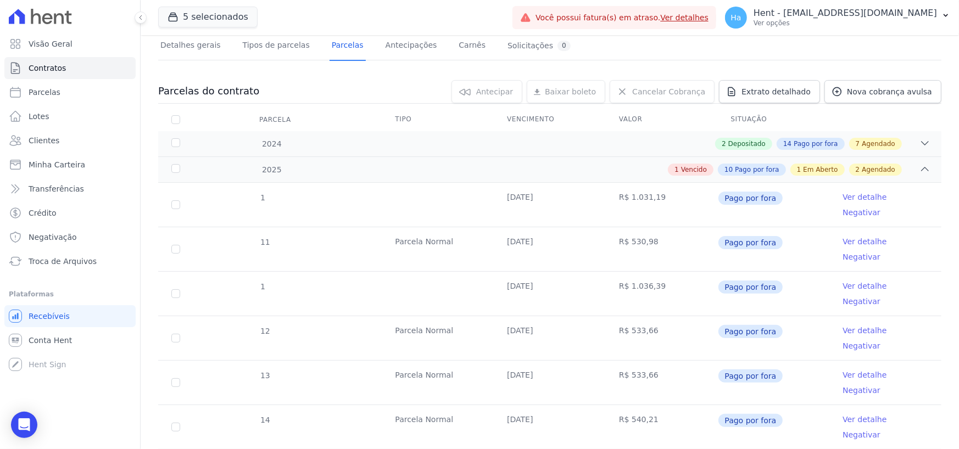
scroll to position [329, 0]
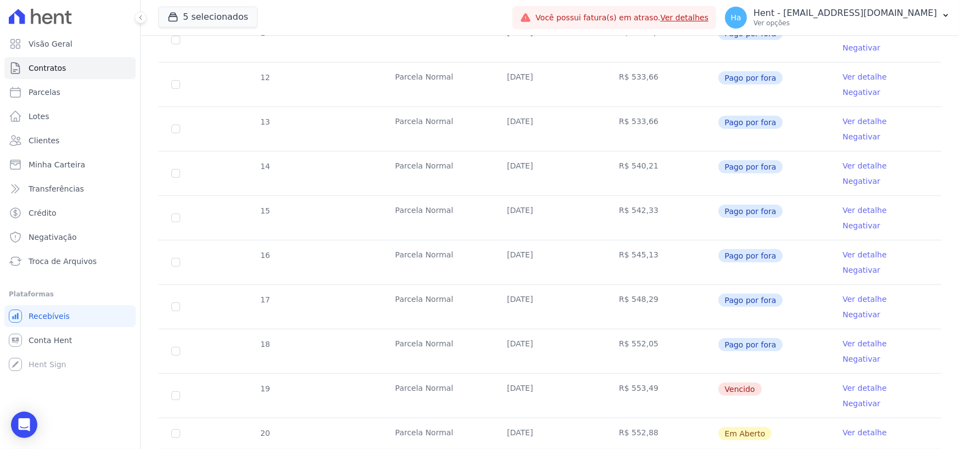
click at [852, 428] on link "Ver detalhe" at bounding box center [865, 433] width 44 height 11
click at [852, 383] on link "Ver detalhe" at bounding box center [865, 388] width 44 height 11
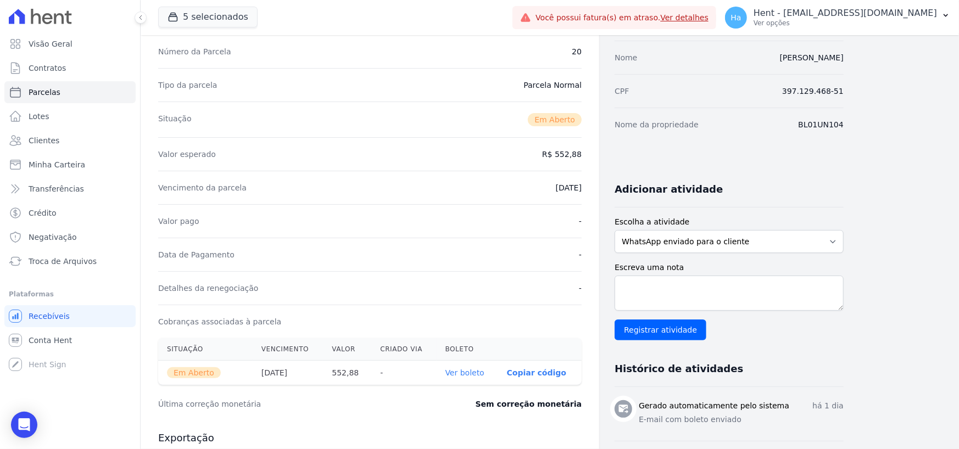
scroll to position [385, 0]
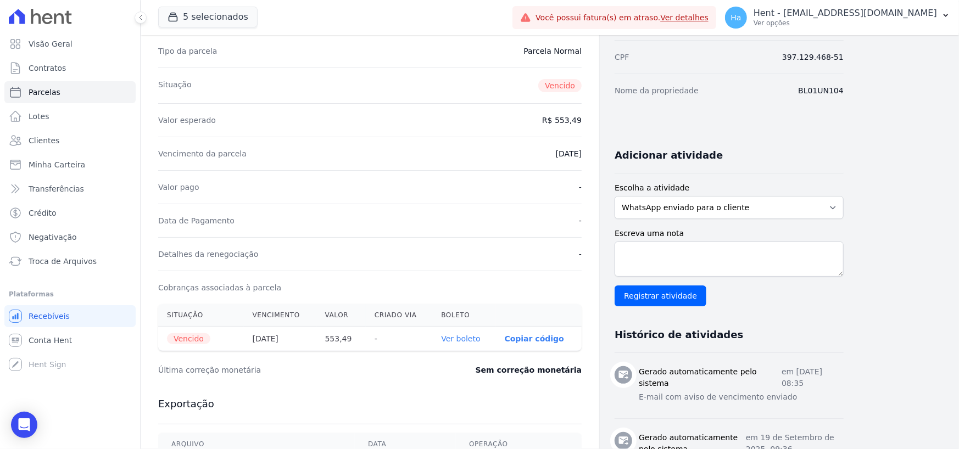
scroll to position [330, 0]
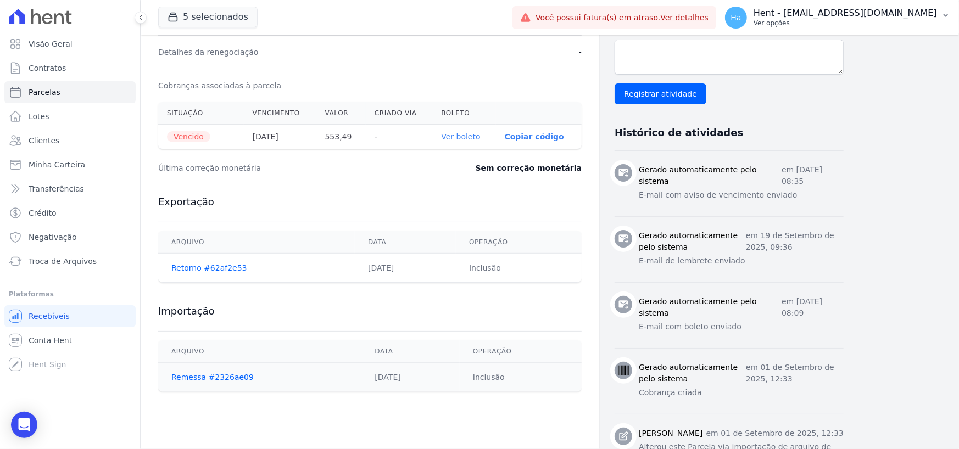
click at [901, 20] on p "Ver opções" at bounding box center [846, 23] width 184 height 9
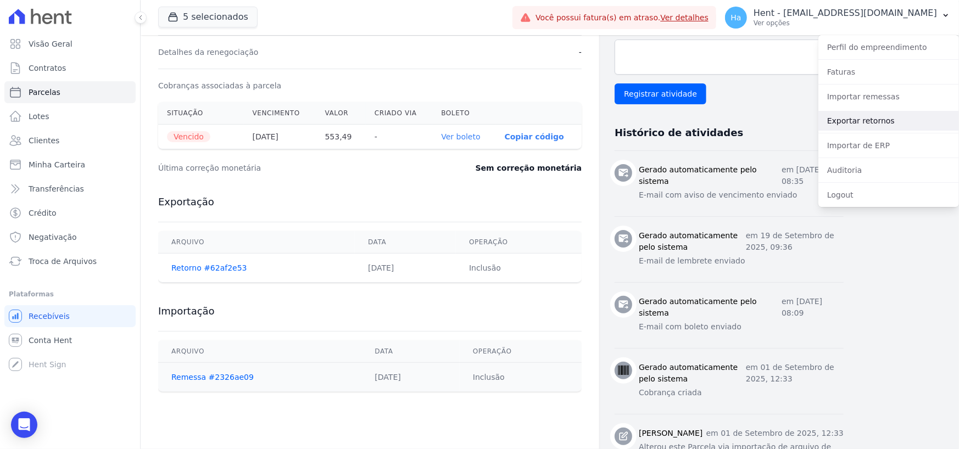
click at [890, 117] on link "Exportar retornos" at bounding box center [889, 121] width 141 height 20
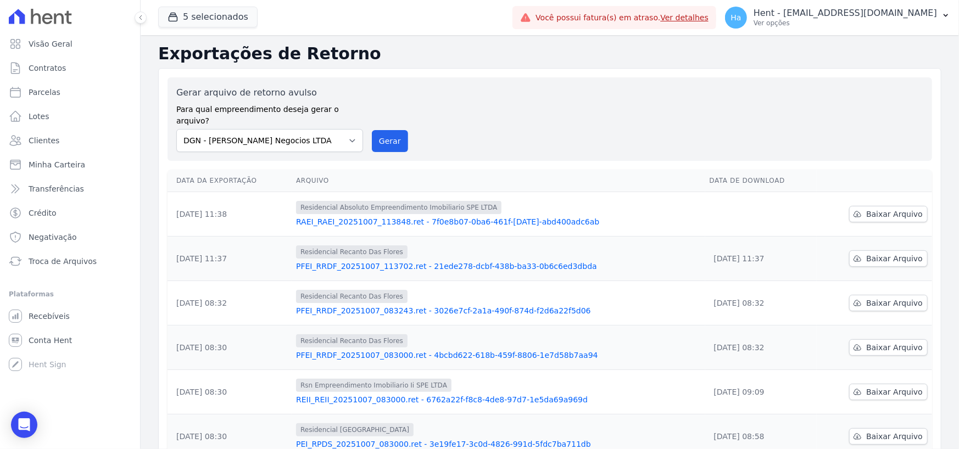
click at [433, 261] on link "PFEI_RRDF_20251007_113702.ret - 21ede278-dcbf-438b-ba33-0b6c6ed3dbda" at bounding box center [498, 266] width 405 height 11
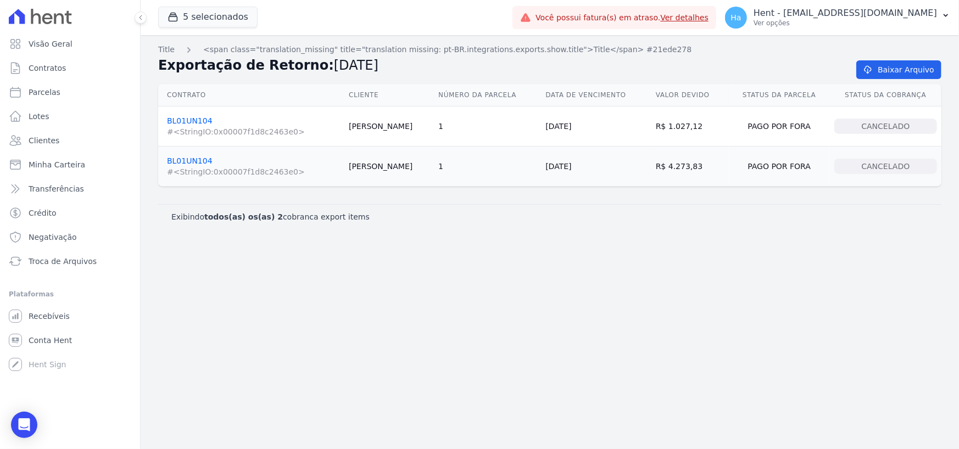
click at [188, 116] on link "BL01UN104 #<StringIO:0x00007f1d8c2463e0>" at bounding box center [253, 126] width 173 height 21
click at [183, 162] on link "BL01UN104 #<StringIO:0x00007f1d8c2463e0>" at bounding box center [253, 167] width 173 height 21
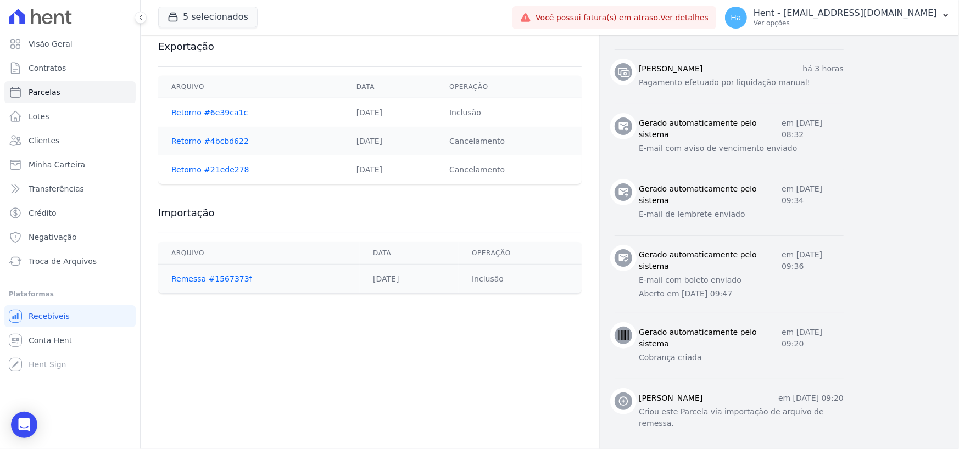
scroll to position [321, 0]
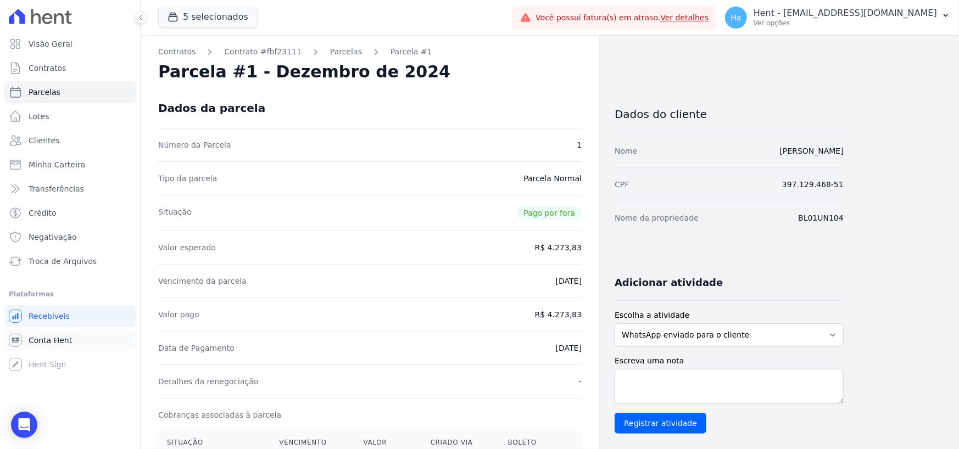
click at [54, 338] on span "Conta Hent" at bounding box center [50, 340] width 43 height 11
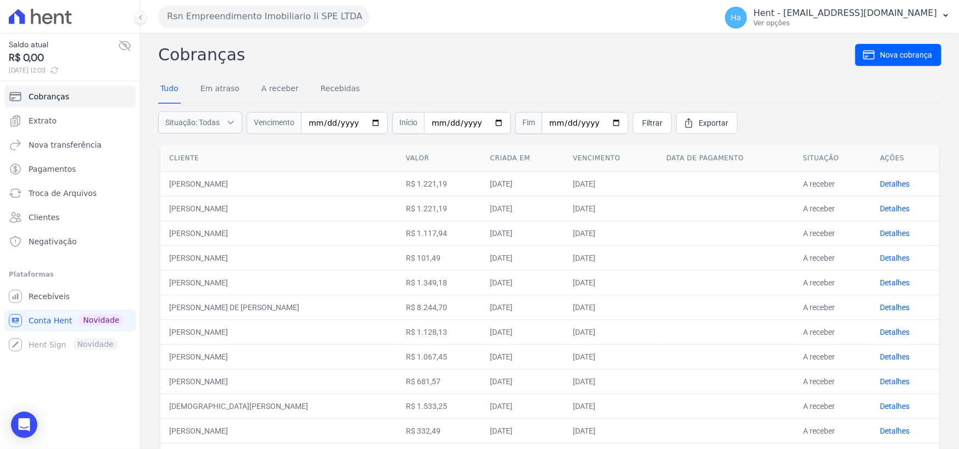
click at [360, 7] on button "Rsn Empreendimento Imobiliario Ii SPE LTDA" at bounding box center [263, 16] width 211 height 22
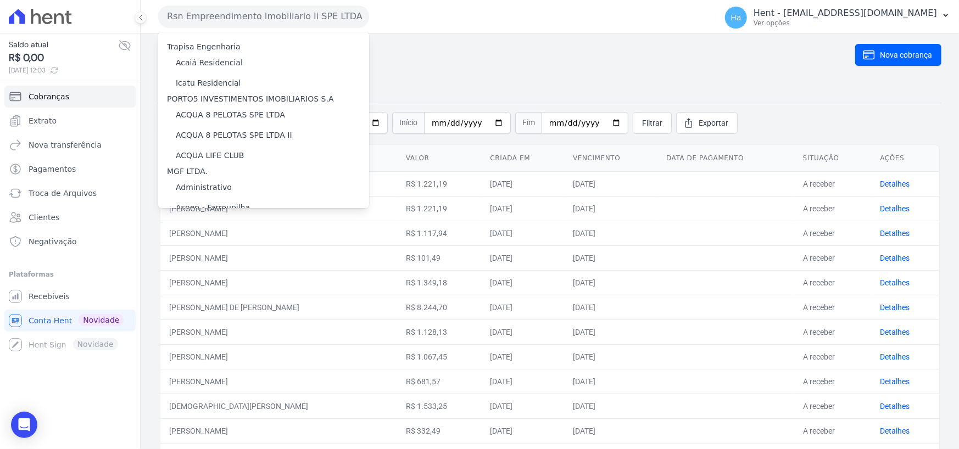
scroll to position [4600, 0]
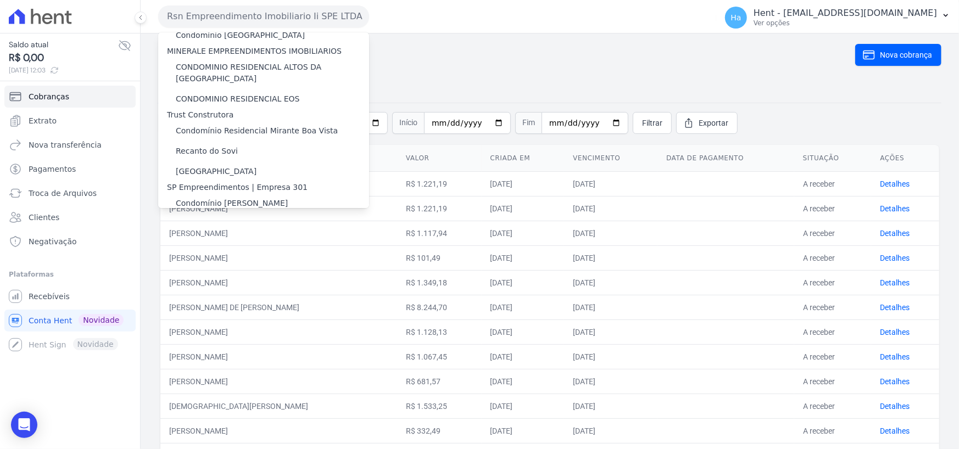
click at [216, 230] on label "Construtora Italiana" at bounding box center [214, 236] width 76 height 12
click at [0, 0] on input "Construtora Italiana" at bounding box center [0, 0] width 0 height 0
click at [216, 230] on label "Construtora Italiana" at bounding box center [214, 236] width 76 height 12
click at [0, 0] on input "Construtora Italiana" at bounding box center [0, 0] width 0 height 0
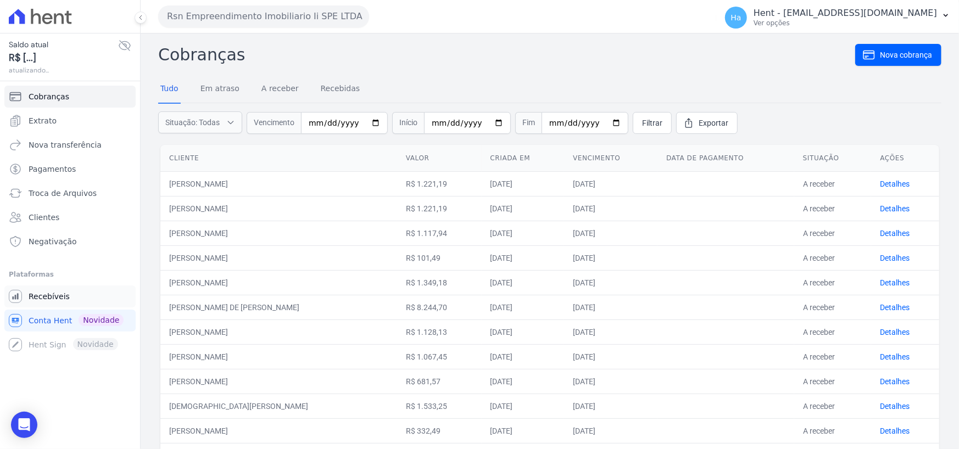
click at [63, 301] on span "Recebíveis" at bounding box center [49, 296] width 41 height 11
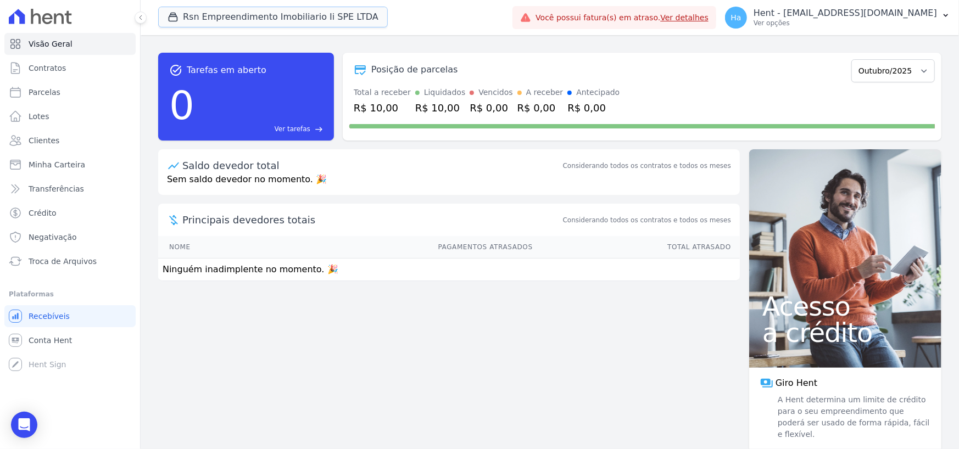
click at [354, 14] on button "Rsn Empreendimento Imobiliario Ii SPE LTDA" at bounding box center [273, 17] width 230 height 21
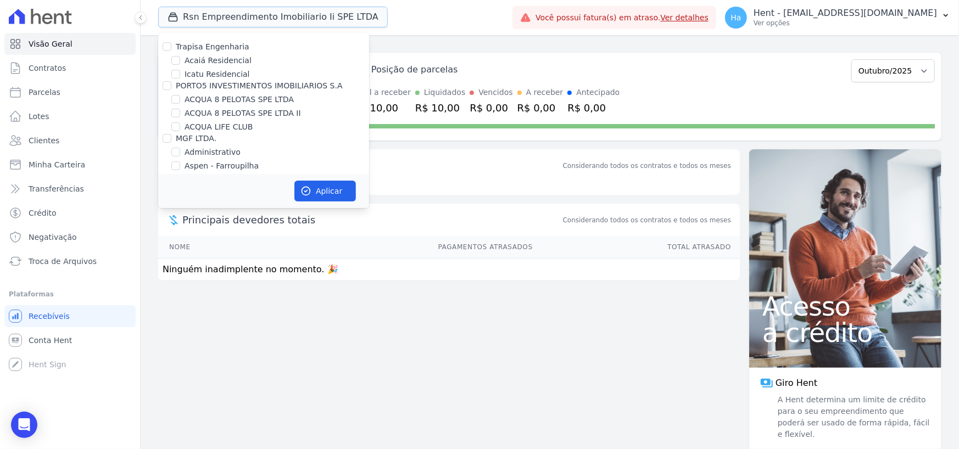
click at [354, 14] on button "Rsn Empreendimento Imobiliario Ii SPE LTDA" at bounding box center [273, 17] width 230 height 21
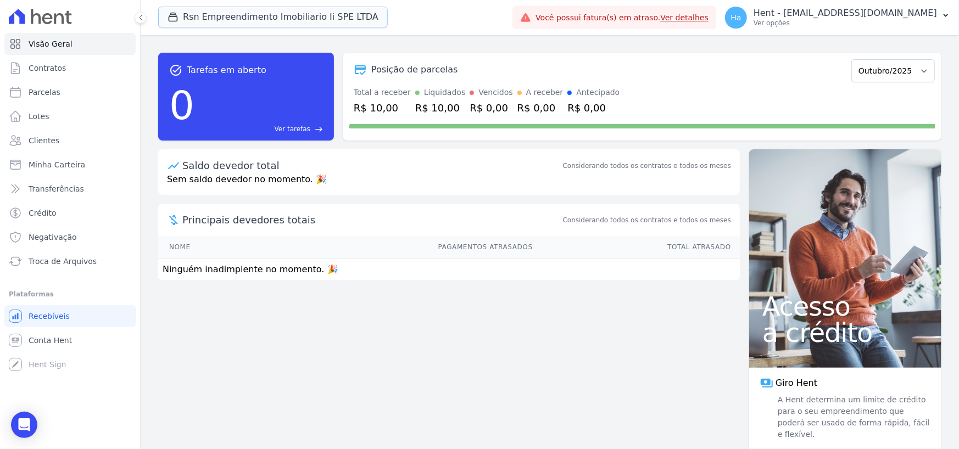
click at [354, 14] on button "Rsn Empreendimento Imobiliario Ii SPE LTDA" at bounding box center [273, 17] width 230 height 21
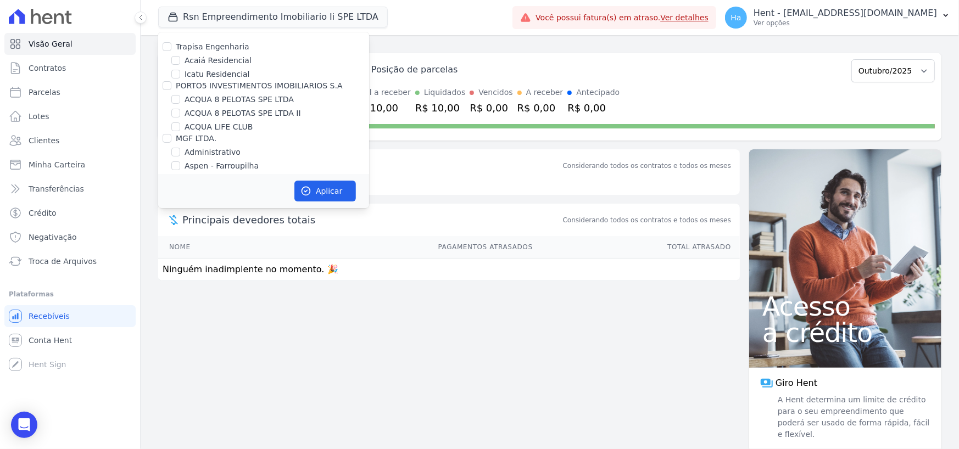
scroll to position [3409, 0]
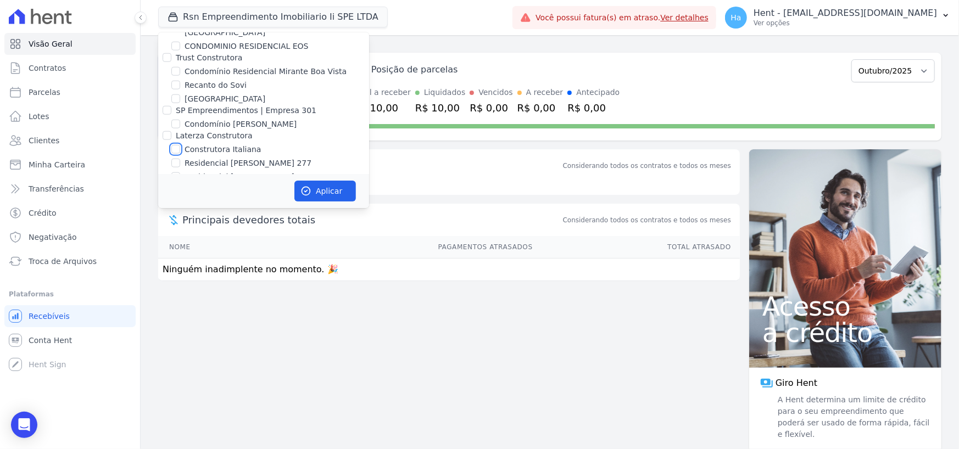
click at [177, 145] on input "Construtora Italiana" at bounding box center [175, 149] width 9 height 9
checkbox input "true"
click at [336, 197] on button "Aplicar" at bounding box center [326, 191] width 62 height 21
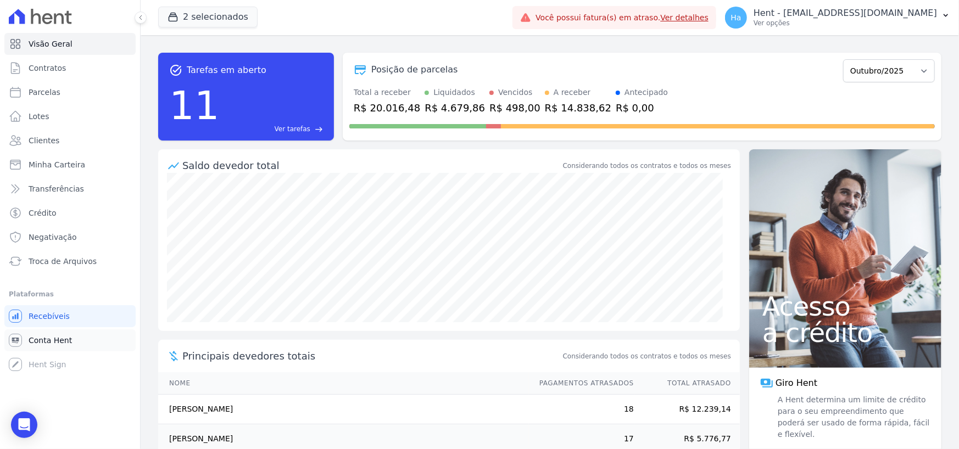
click at [53, 347] on link "Conta Hent" at bounding box center [69, 341] width 131 height 22
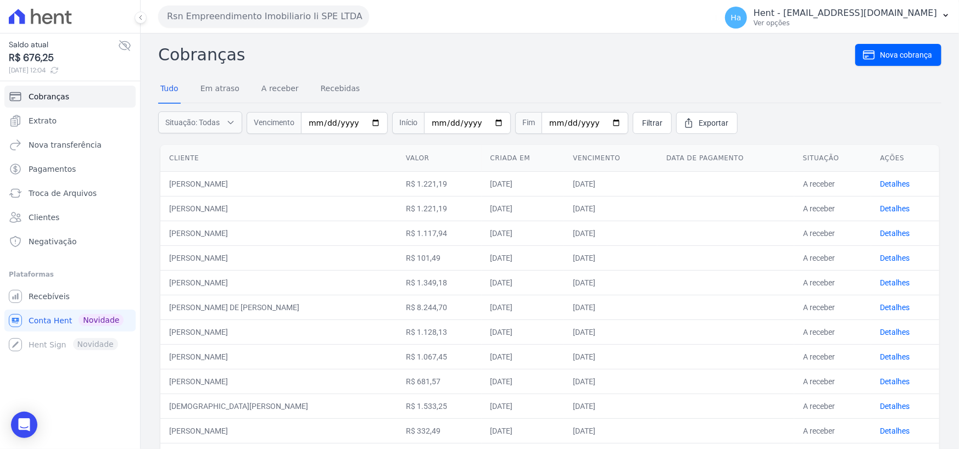
click at [318, 19] on button "Rsn Empreendimento Imobiliario Ii SPE LTDA" at bounding box center [263, 16] width 211 height 22
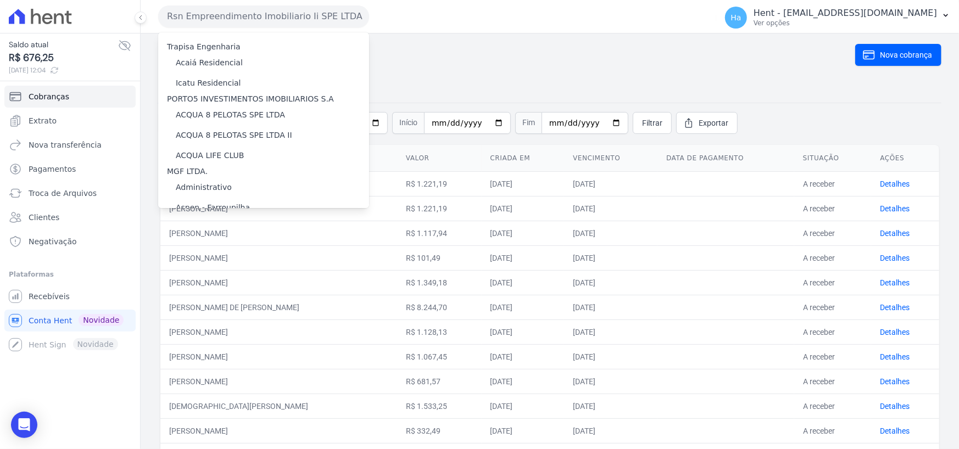
scroll to position [4600, 0]
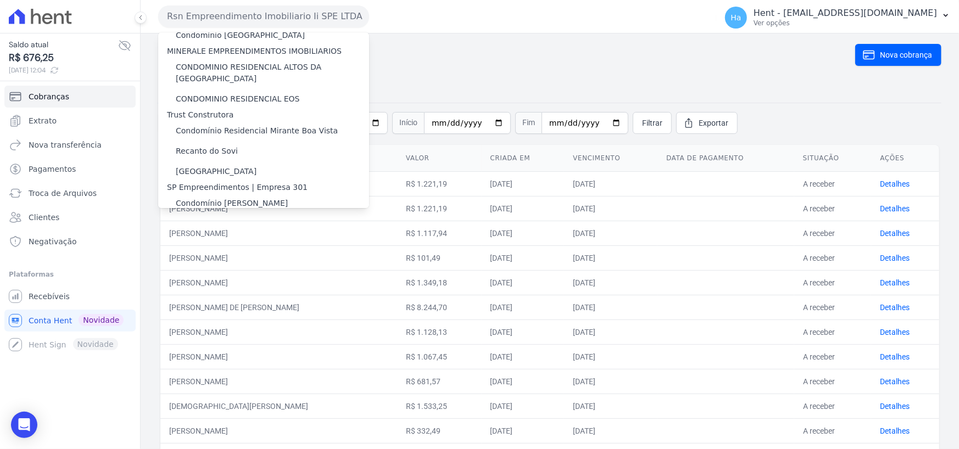
click at [201, 230] on label "Construtora Italiana" at bounding box center [214, 236] width 76 height 12
click at [0, 0] on input "Construtora Italiana" at bounding box center [0, 0] width 0 height 0
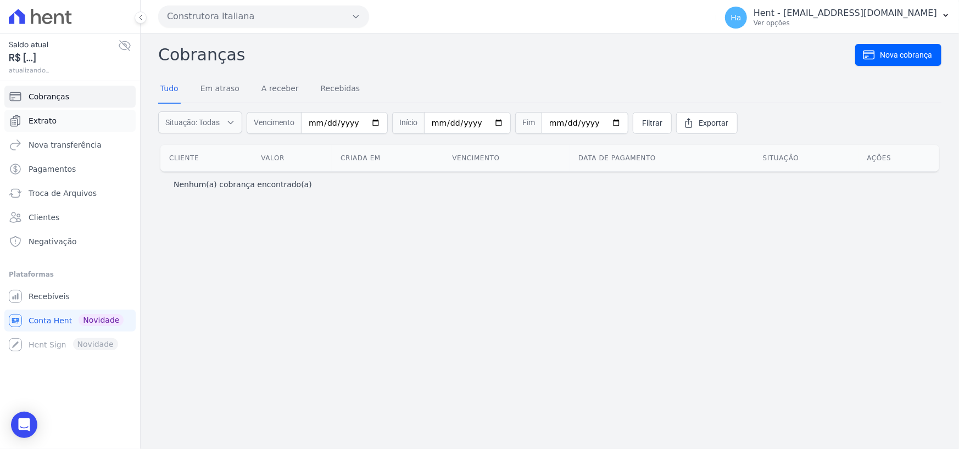
click at [53, 119] on link "Extrato" at bounding box center [69, 121] width 131 height 22
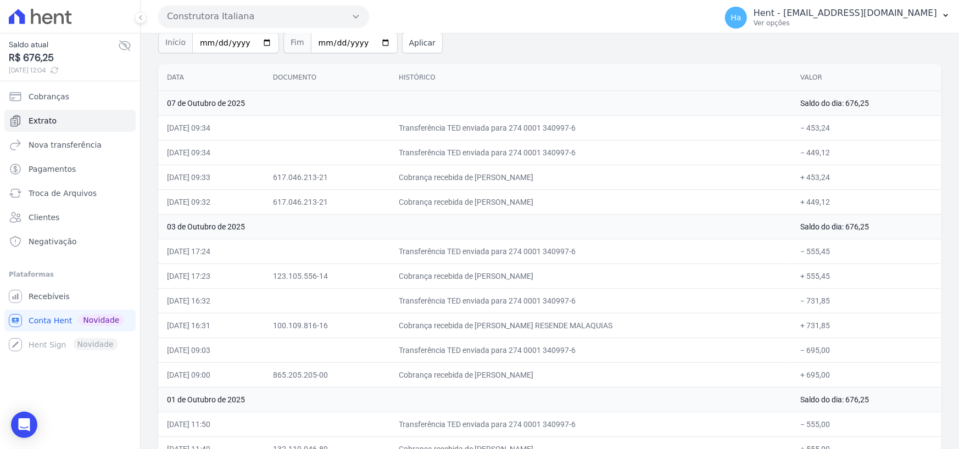
scroll to position [104, 0]
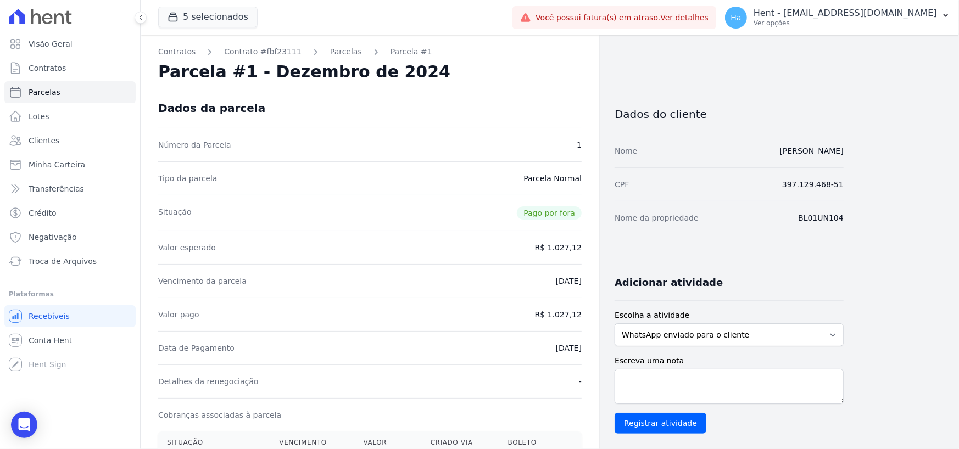
click at [330, 47] on link "Parcelas" at bounding box center [346, 52] width 32 height 12
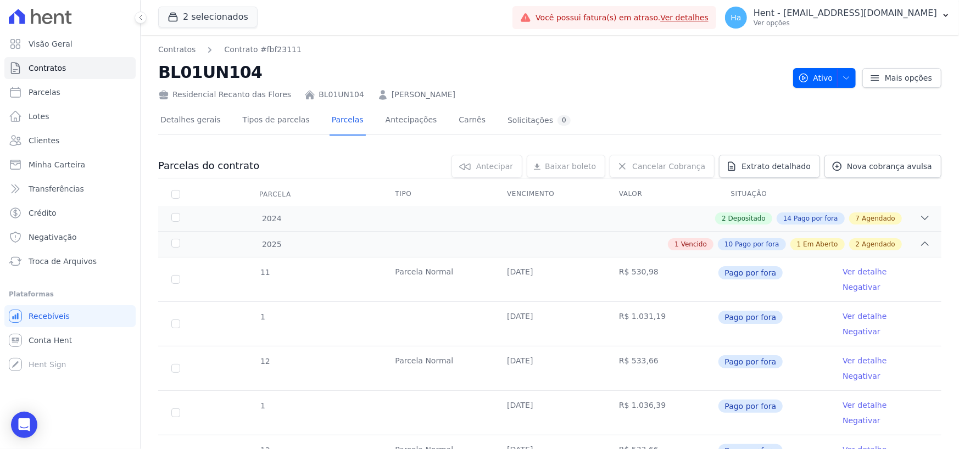
scroll to position [329, 0]
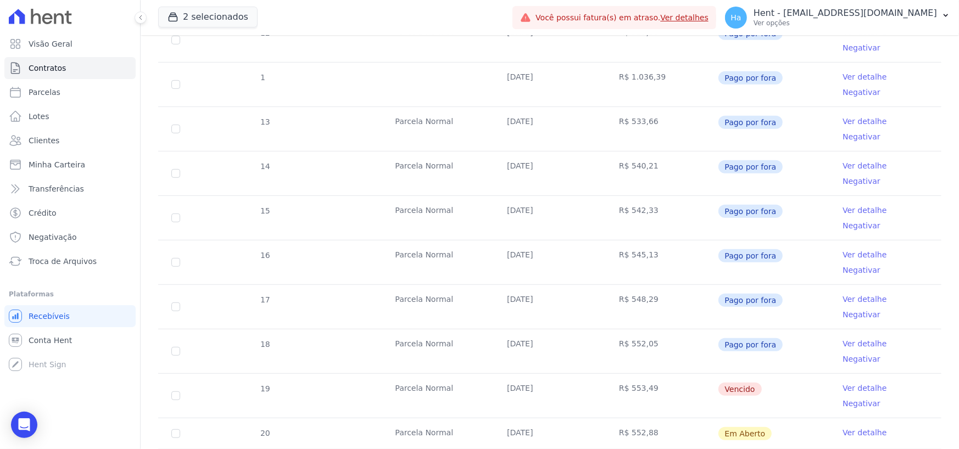
click at [845, 383] on link "Ver detalhe" at bounding box center [865, 388] width 44 height 11
click at [843, 428] on link "Ver detalhe" at bounding box center [865, 433] width 44 height 11
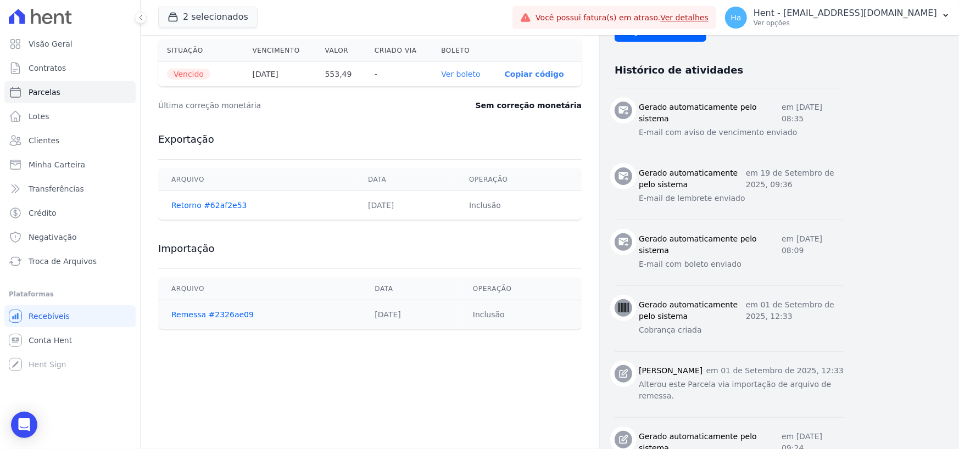
scroll to position [440, 0]
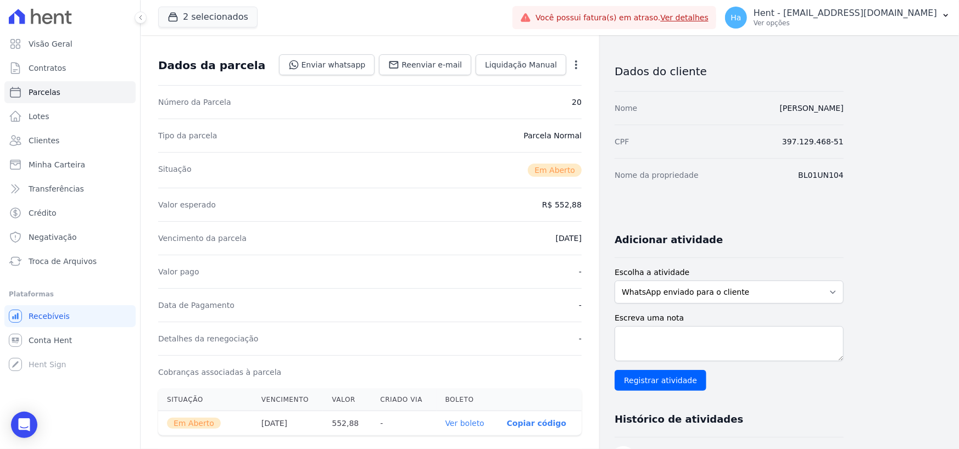
scroll to position [330, 0]
